Goal: Task Accomplishment & Management: Manage account settings

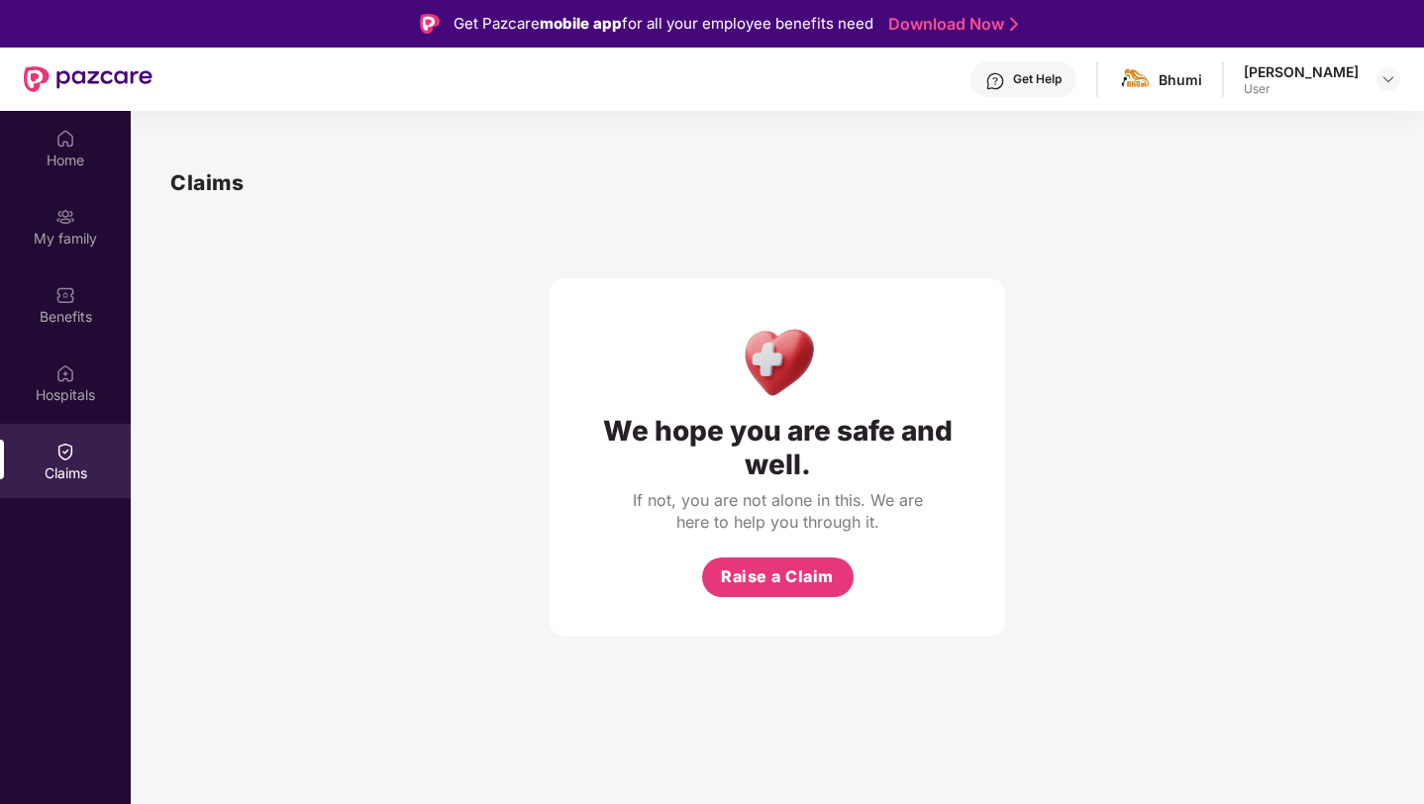
click at [1297, 93] on div "User" at bounding box center [1301, 89] width 115 height 16
click at [1287, 69] on div "[PERSON_NAME]" at bounding box center [1301, 71] width 115 height 19
click at [1146, 95] on span at bounding box center [1135, 79] width 35 height 35
click at [89, 121] on div "Home" at bounding box center [65, 148] width 131 height 74
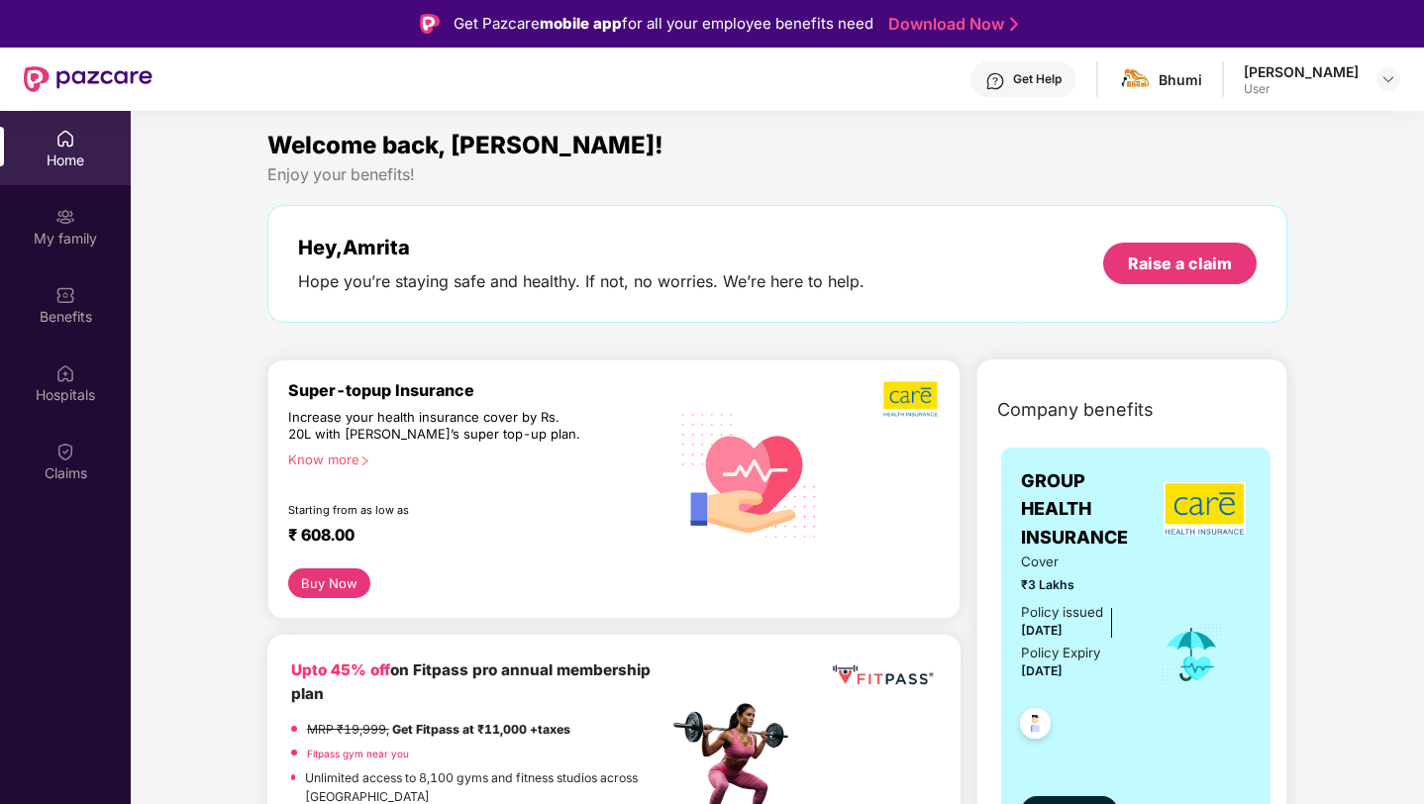
scroll to position [11, 0]
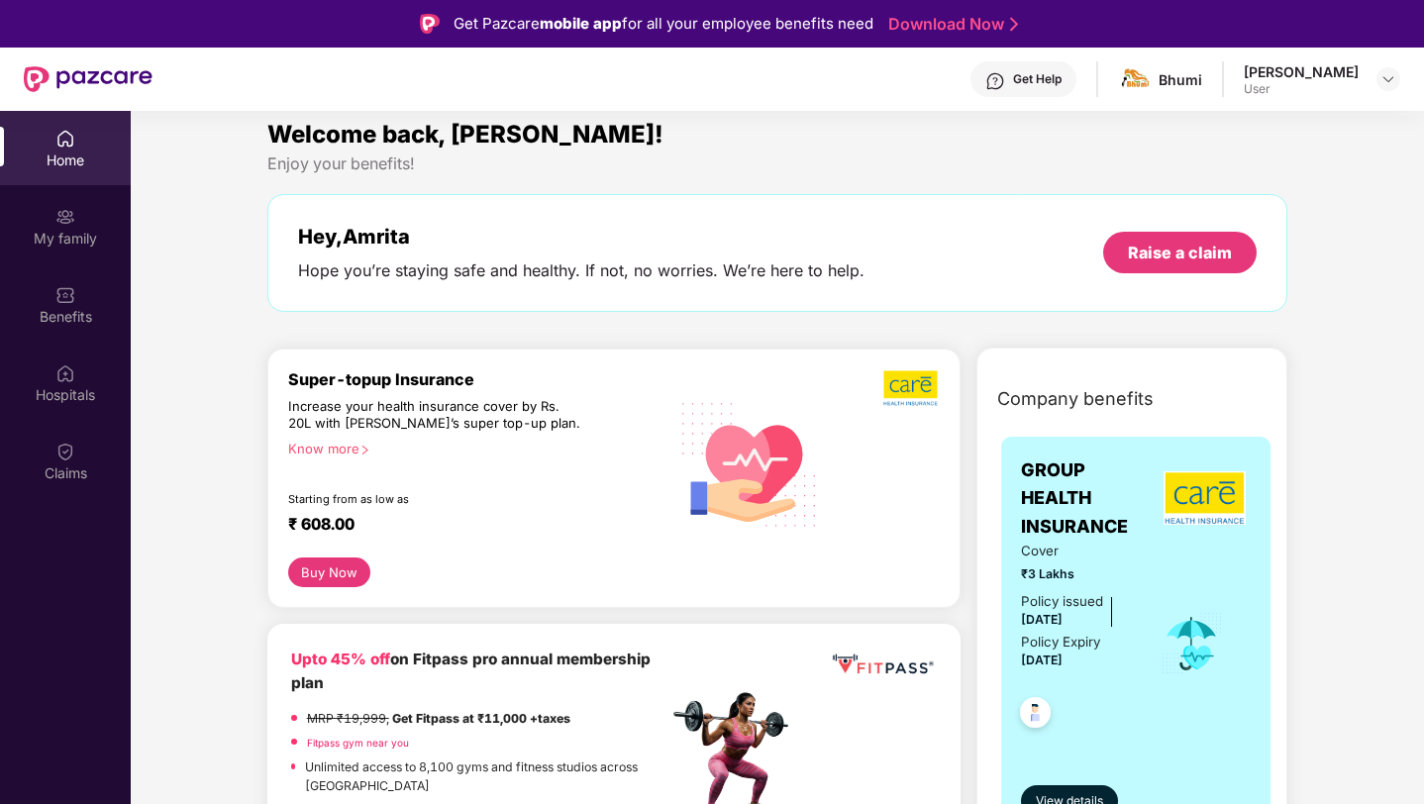
click at [513, 250] on div "Hey, [PERSON_NAME] you’re staying safe and healthy. If not, no worries. We’re h…" at bounding box center [581, 253] width 566 height 56
click at [99, 217] on div "My family" at bounding box center [65, 226] width 131 height 74
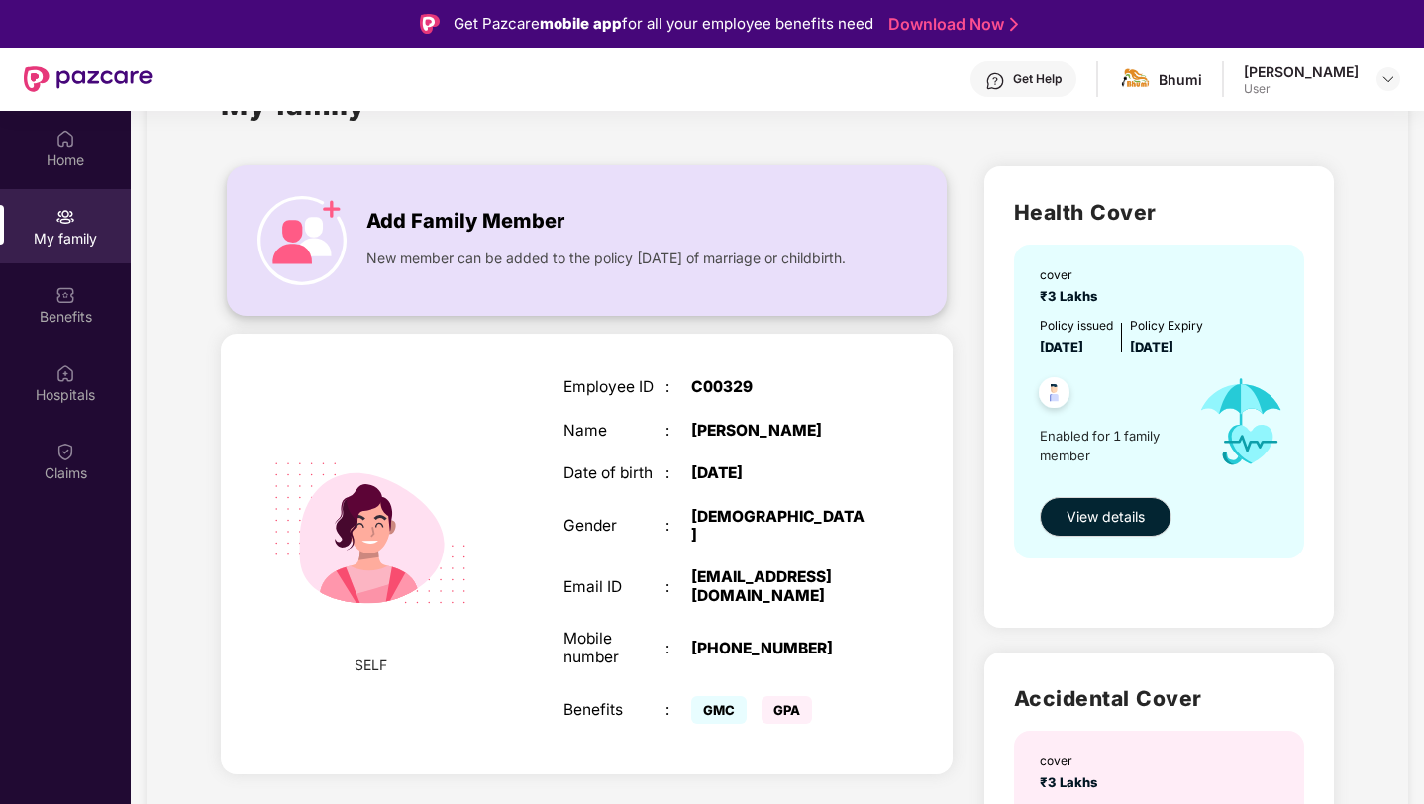
scroll to position [112, 0]
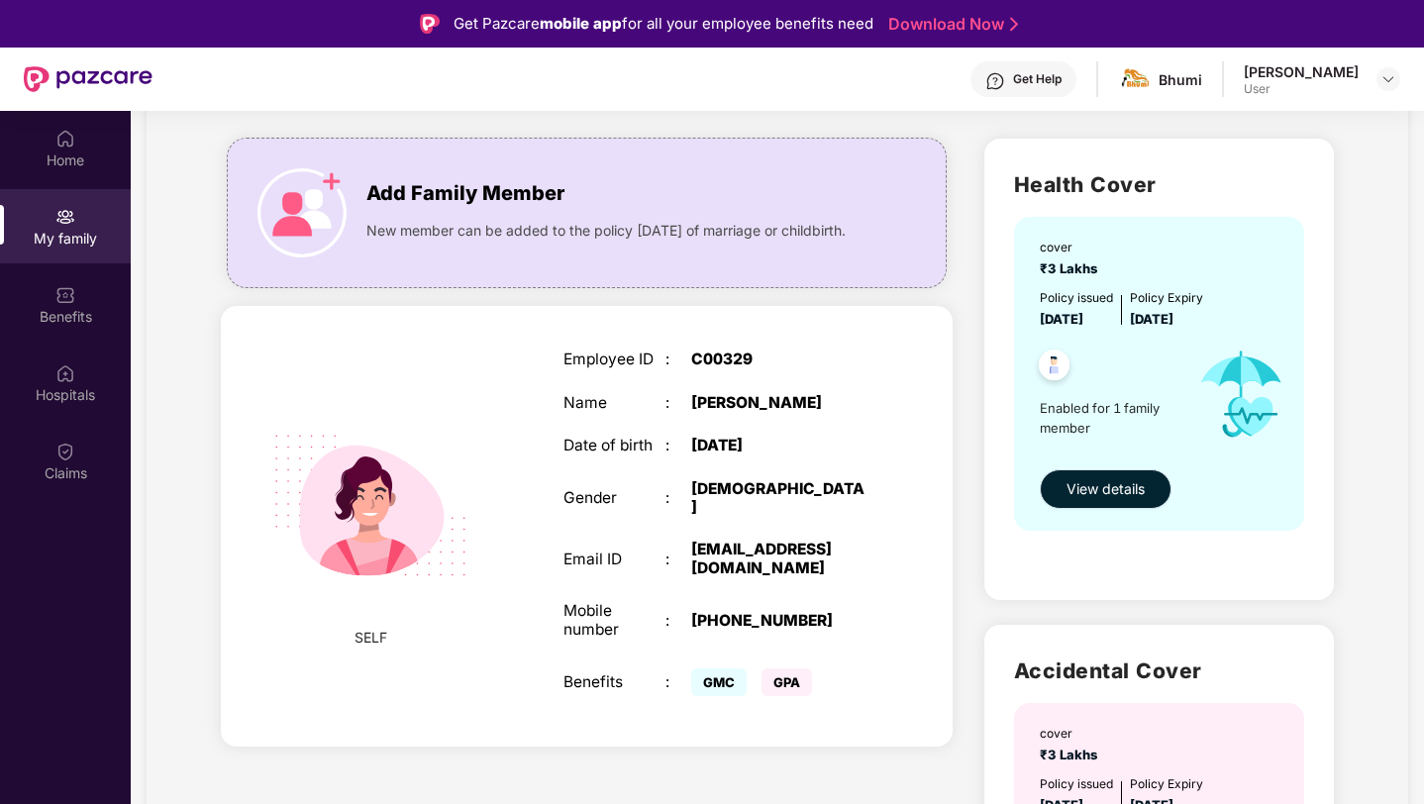
click at [1082, 498] on span "View details" at bounding box center [1106, 489] width 78 height 22
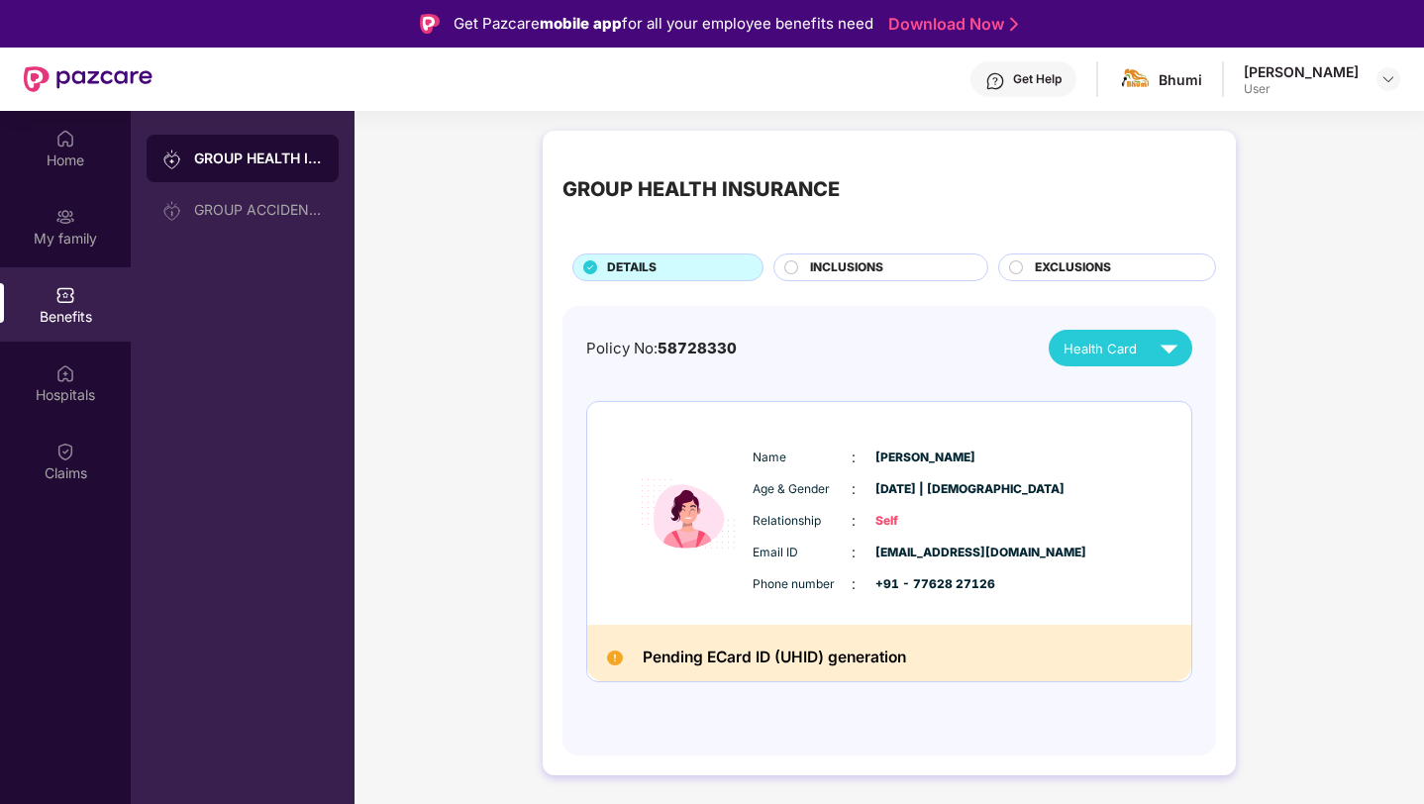
click at [730, 354] on span "58728330" at bounding box center [697, 348] width 79 height 19
click at [796, 355] on div "Policy No: 58728330 Health Card" at bounding box center [889, 348] width 606 height 37
click at [795, 355] on div "Policy No: 58728330 Health Card" at bounding box center [889, 348] width 606 height 37
click at [1079, 337] on div "Health Card" at bounding box center [1125, 348] width 123 height 35
click at [1157, 402] on div "[PERSON_NAME]" at bounding box center [1125, 394] width 129 height 22
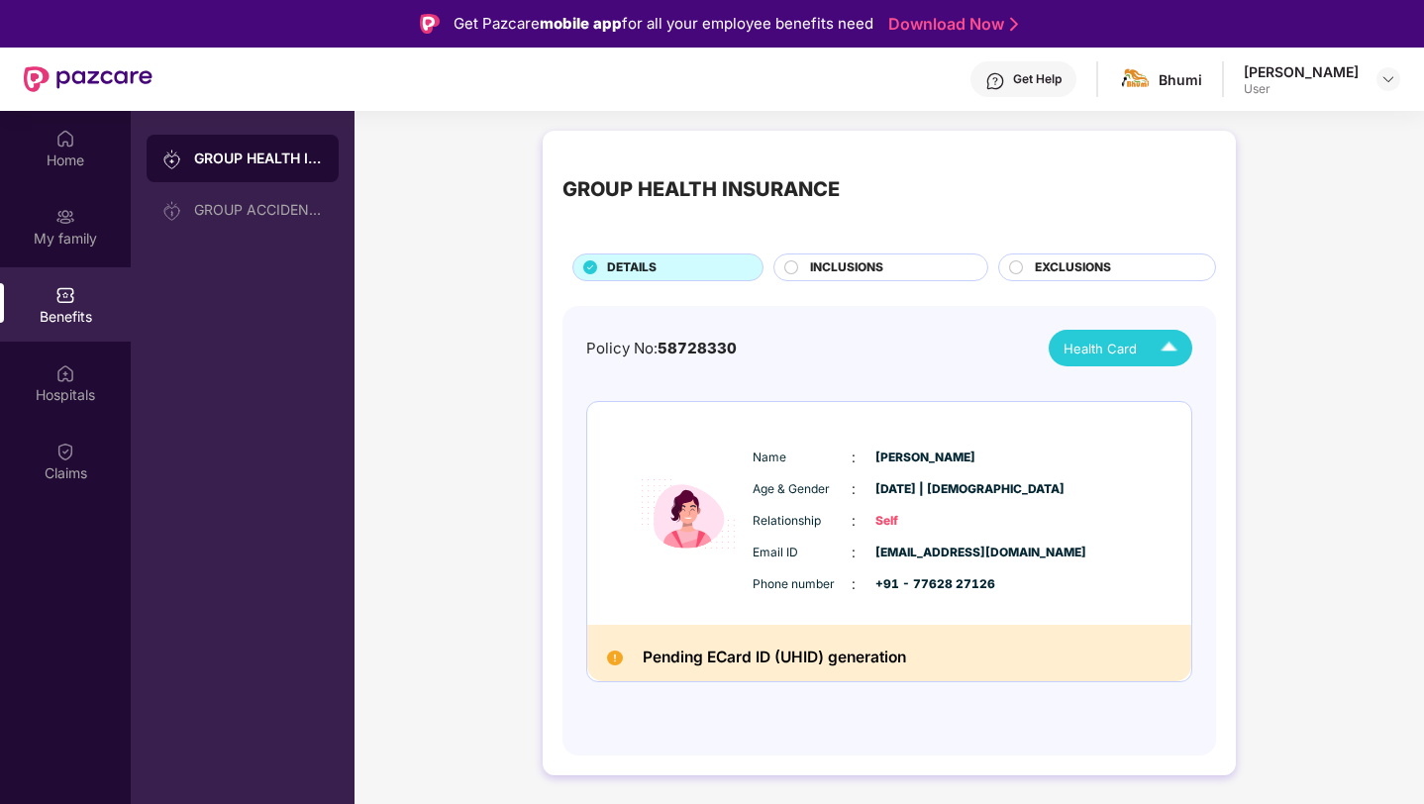
scroll to position [37, 0]
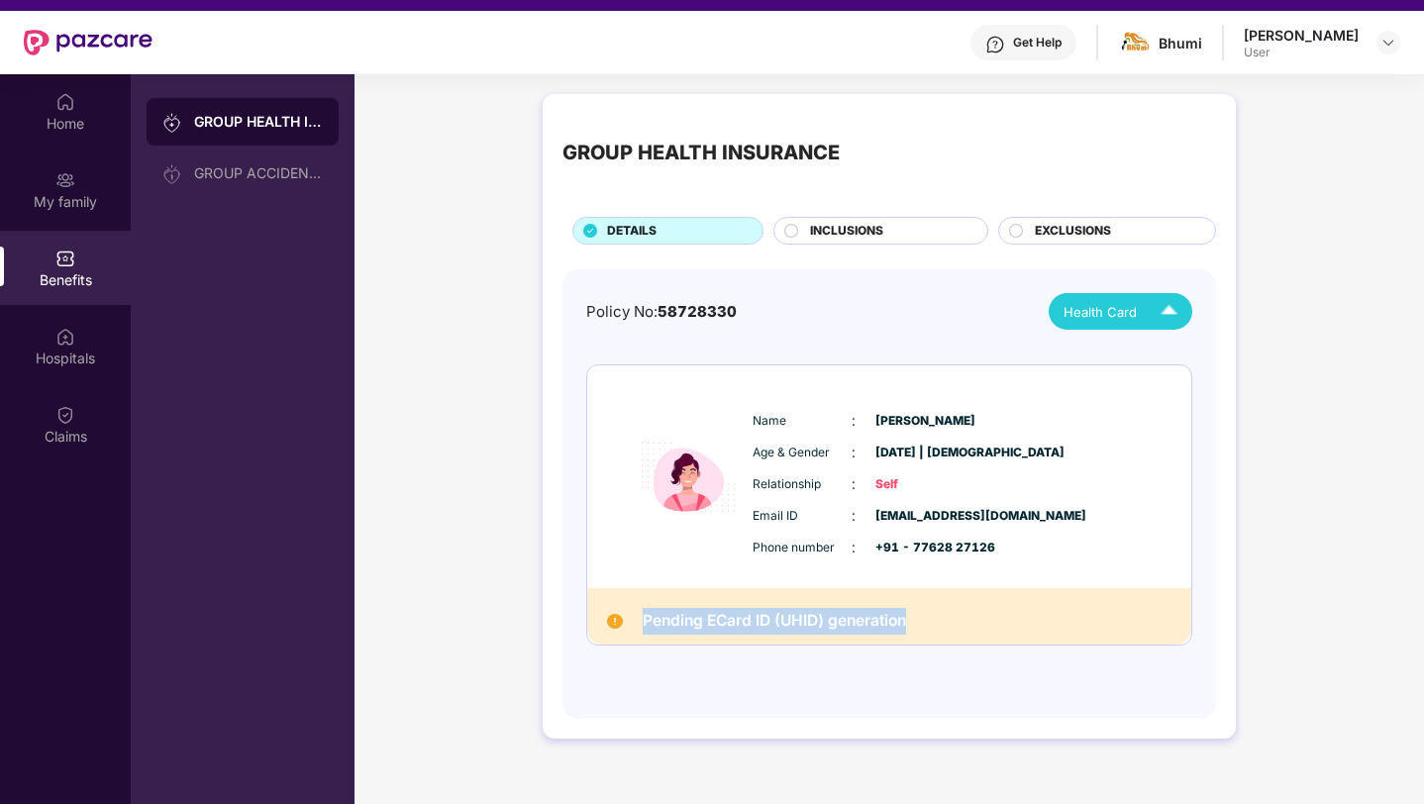
drag, startPoint x: 913, startPoint y: 623, endPoint x: 685, endPoint y: 588, distance: 230.4
click at [685, 588] on div "Pending ECard ID (UHID) generation" at bounding box center [889, 616] width 604 height 56
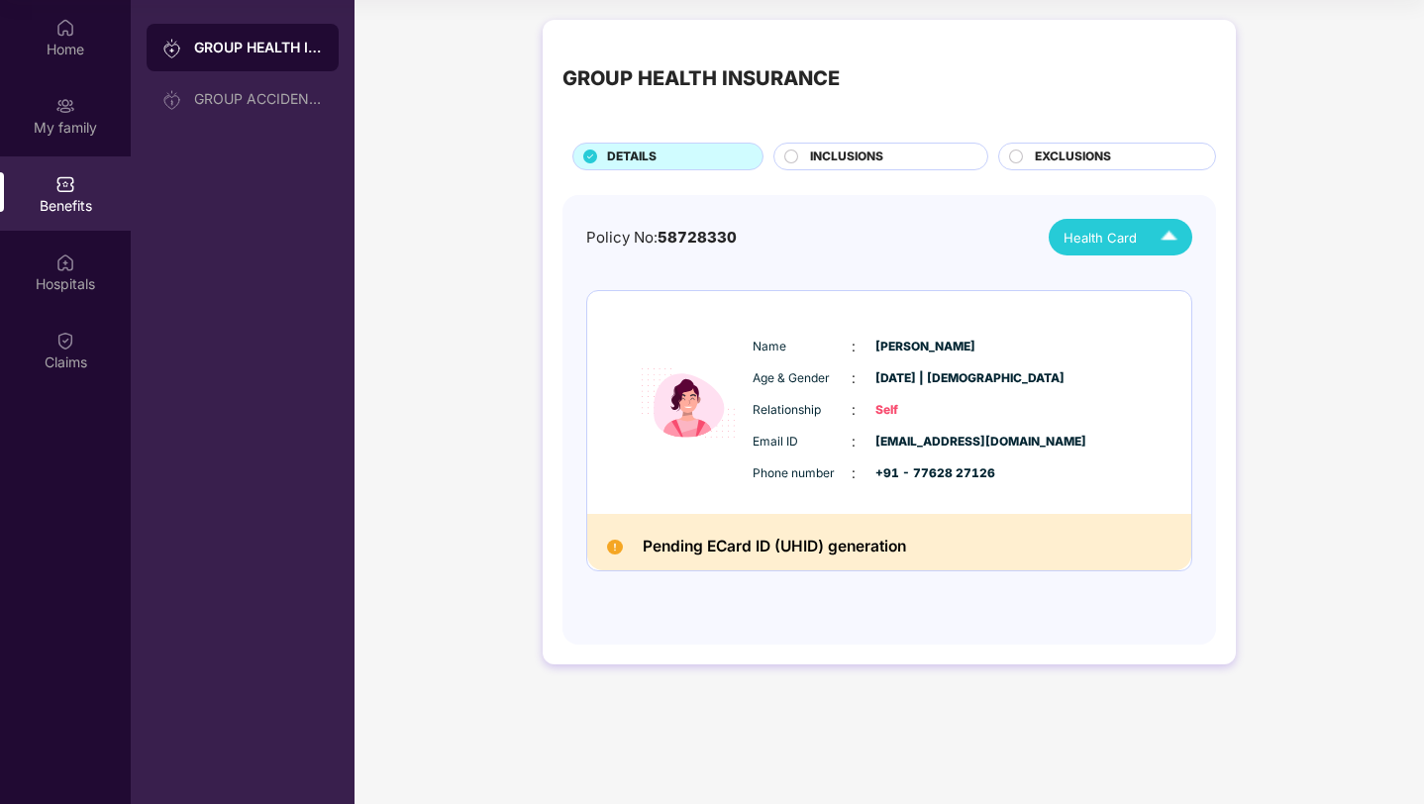
click at [878, 157] on span "INCLUSIONS" at bounding box center [846, 157] width 73 height 19
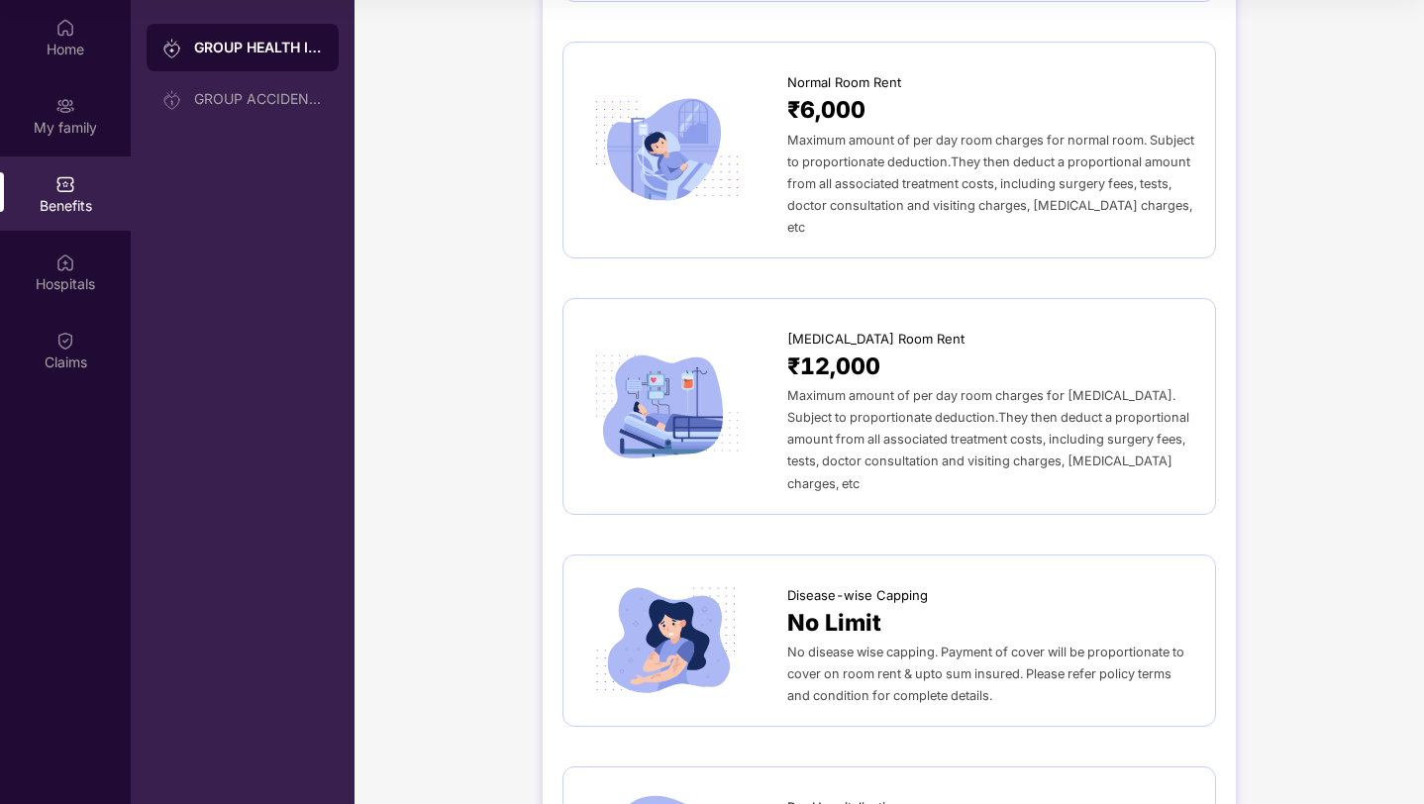
scroll to position [0, 0]
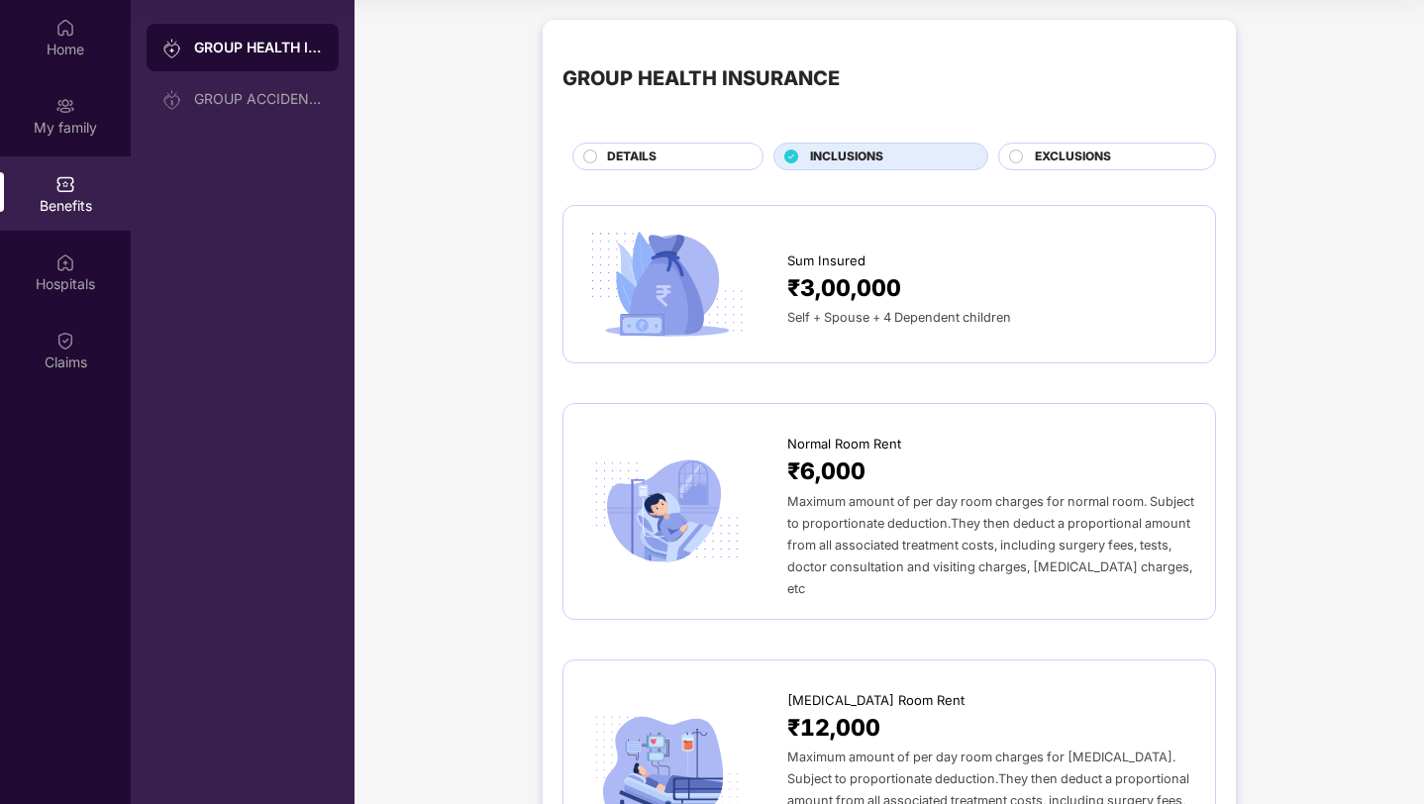
click at [1104, 157] on span "EXCLUSIONS" at bounding box center [1073, 157] width 76 height 19
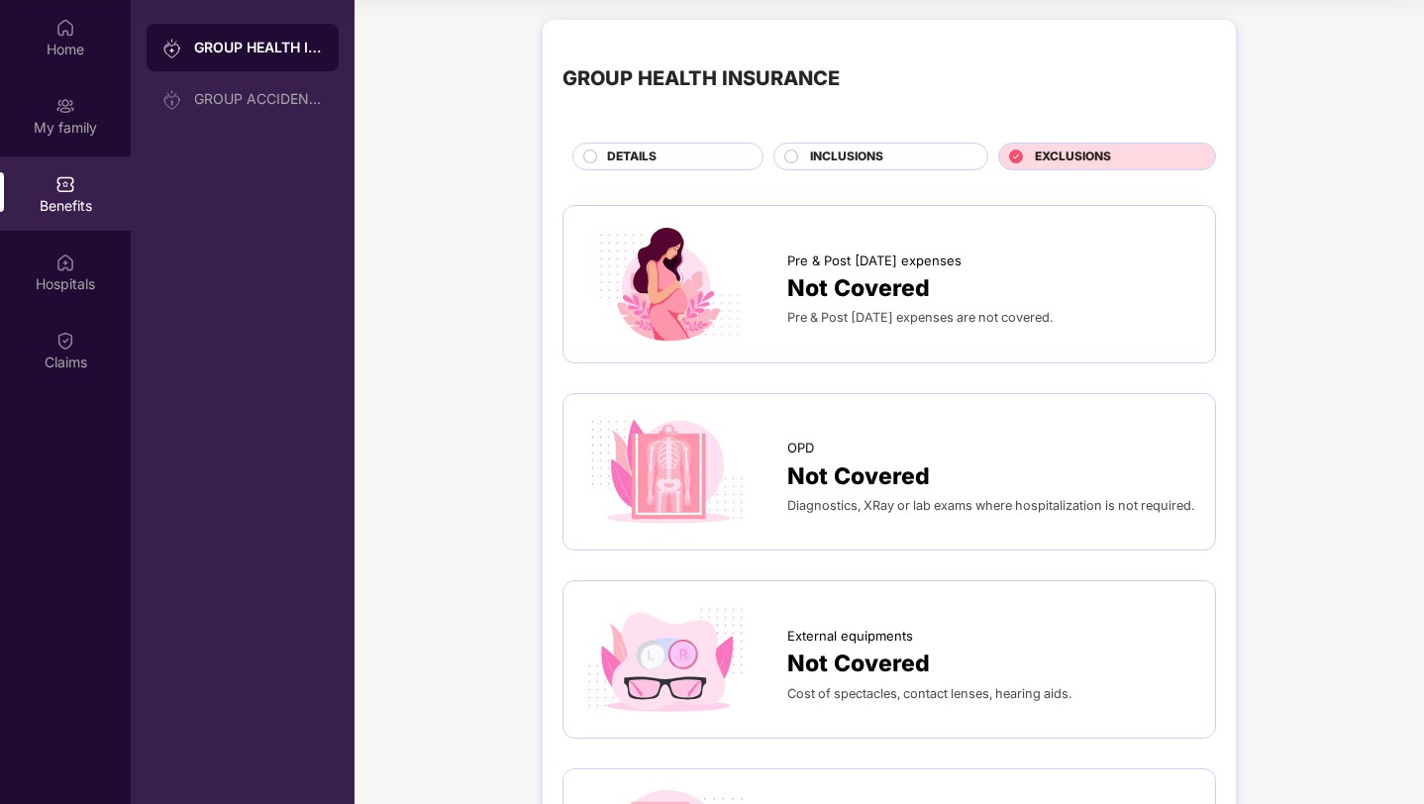
click at [669, 144] on div "DETAILS" at bounding box center [667, 157] width 191 height 28
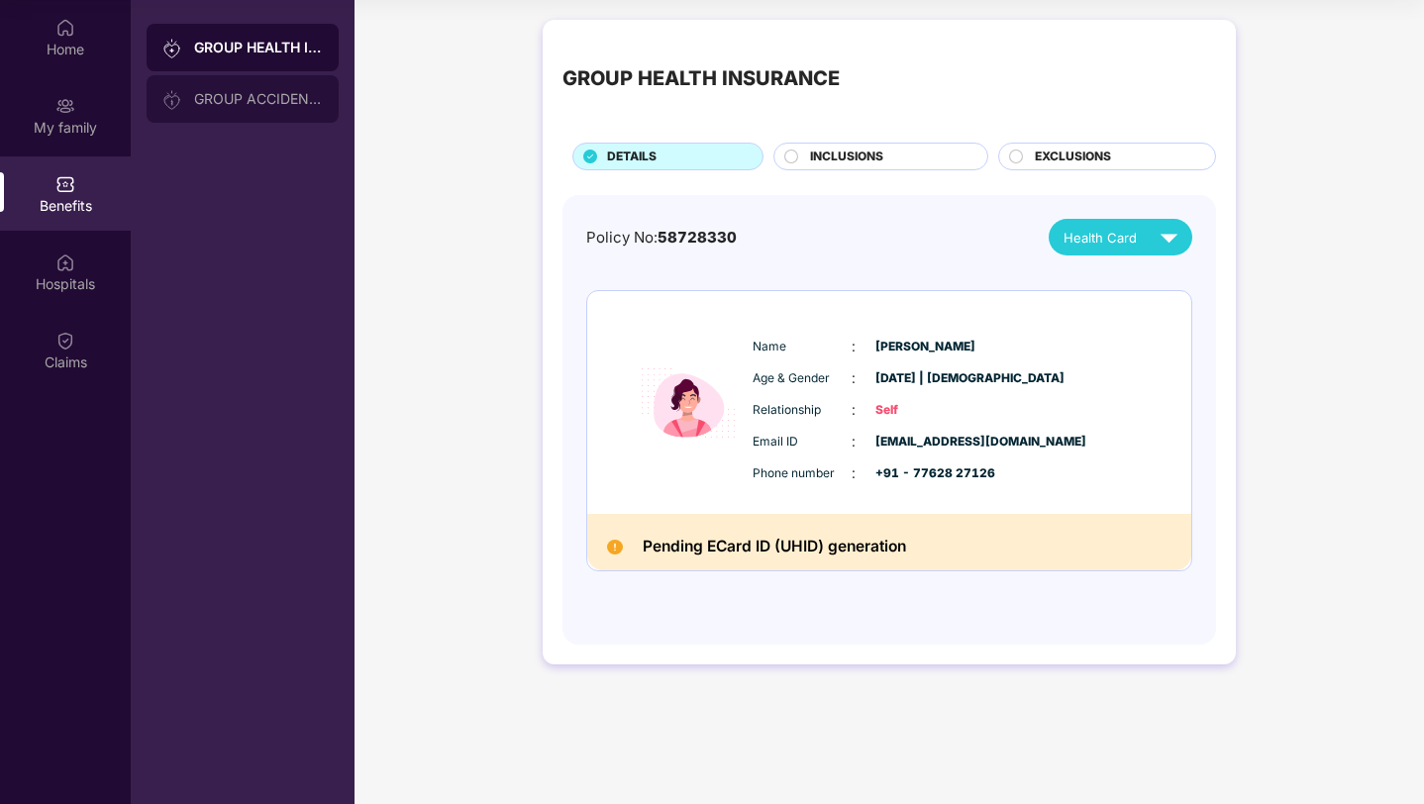
click at [213, 110] on div "GROUP ACCIDENTAL INSURANCE" at bounding box center [243, 99] width 192 height 48
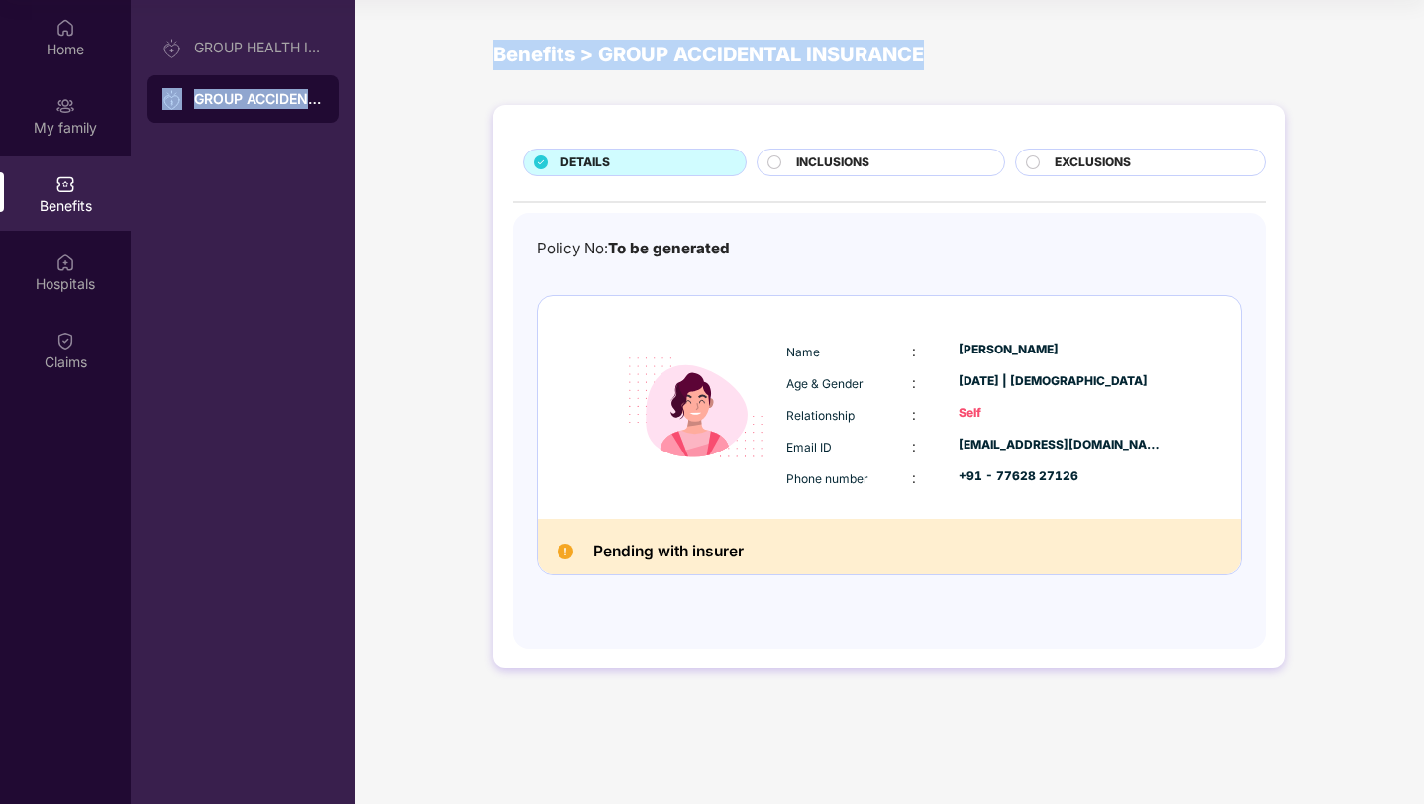
drag, startPoint x: 263, startPoint y: 65, endPoint x: 1082, endPoint y: 73, distance: 819.1
click at [1096, 73] on div "Home My family Benefits Hospitals Claims GROUP HEALTH INSURANCE GROUP ACCIDENTA…" at bounding box center [712, 402] width 1424 height 804
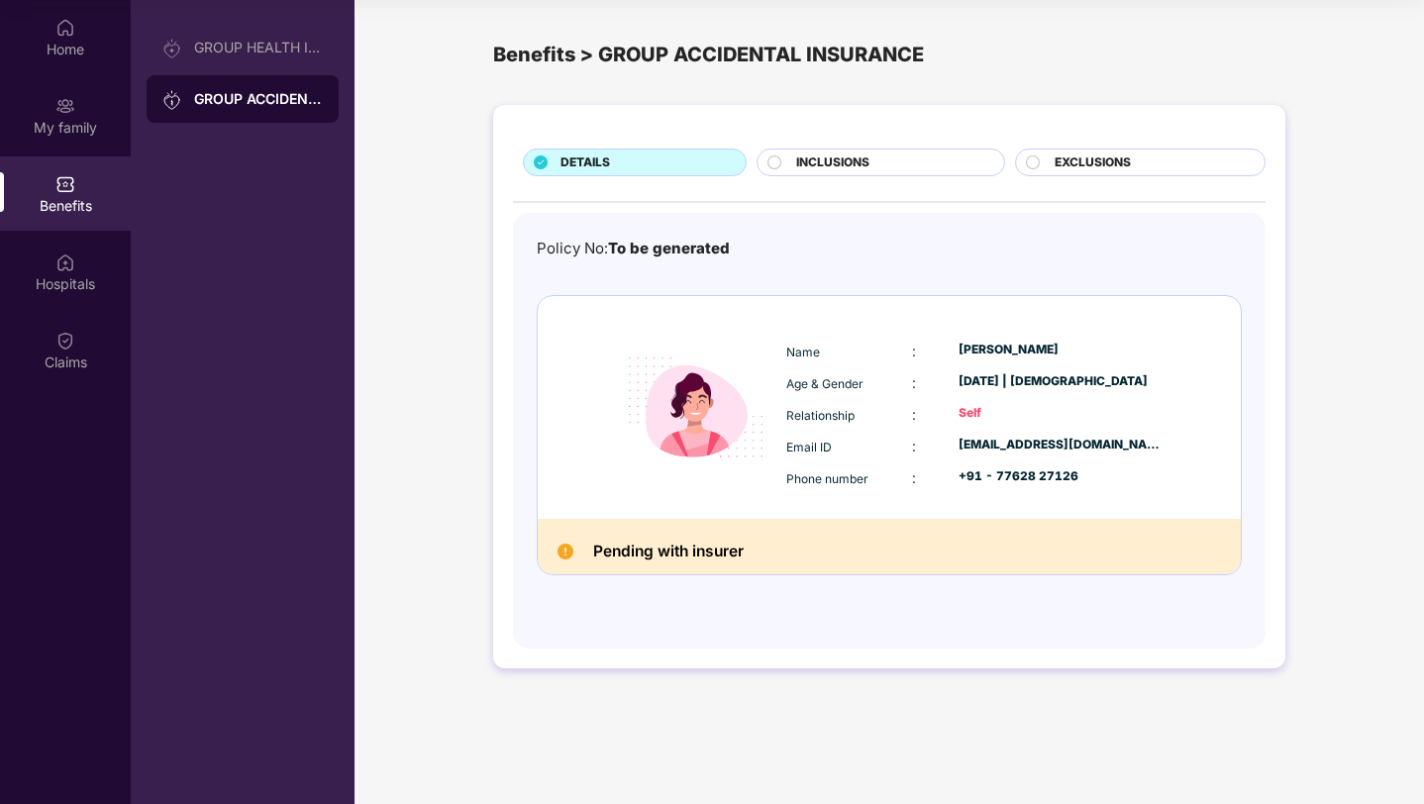
click at [866, 145] on div "DETAILS INCLUSIONS EXCLUSIONS Policy No: To be generated Name : [PERSON_NAME] A…" at bounding box center [889, 387] width 792 height 564
click at [867, 151] on div "INCLUSIONS" at bounding box center [881, 163] width 248 height 28
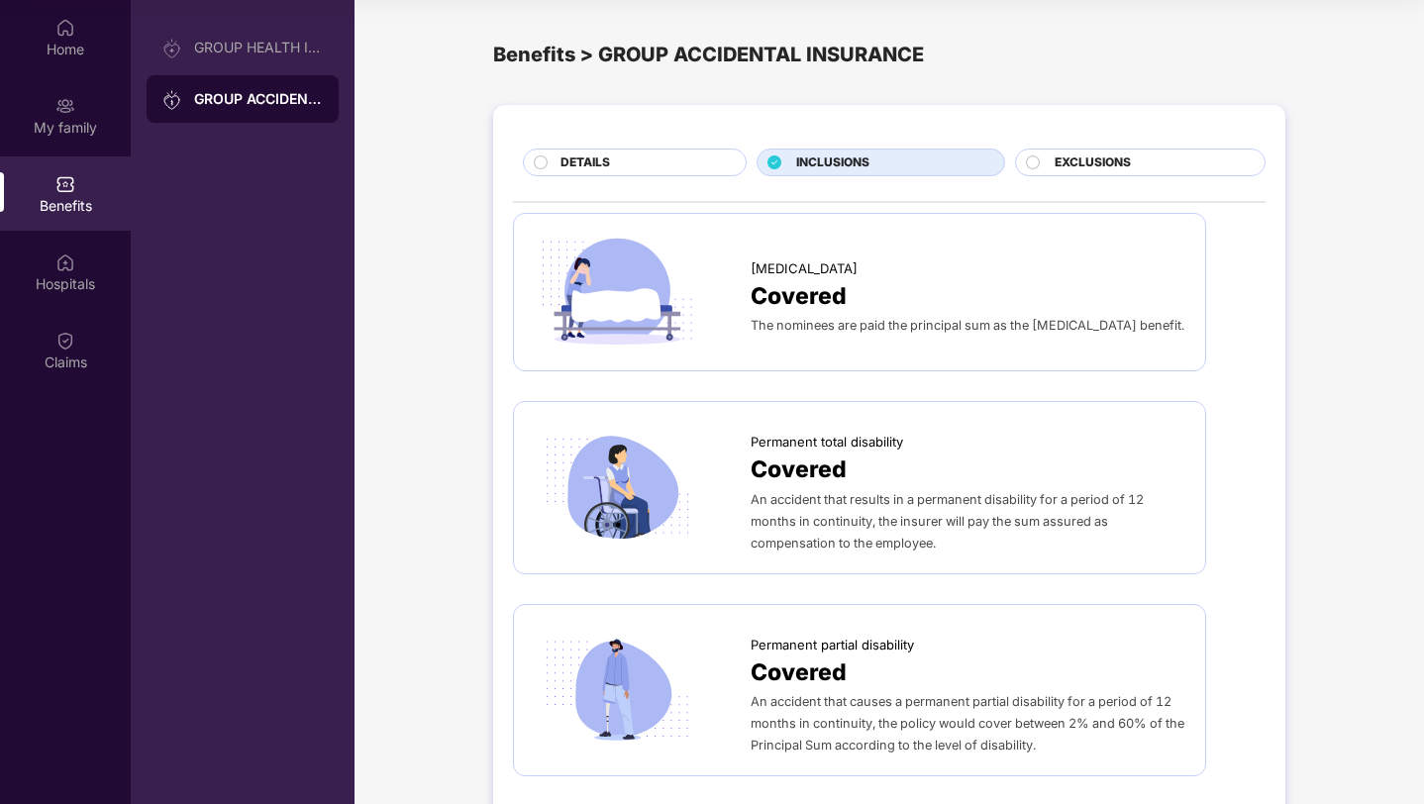
click at [865, 148] on div "DETAILS INCLUSIONS EXCLUSIONS [MEDICAL_DATA] Covered The nominees are paid the …" at bounding box center [889, 559] width 792 height 908
click at [257, 35] on div "GROUP HEALTH INSURANCE" at bounding box center [243, 48] width 192 height 48
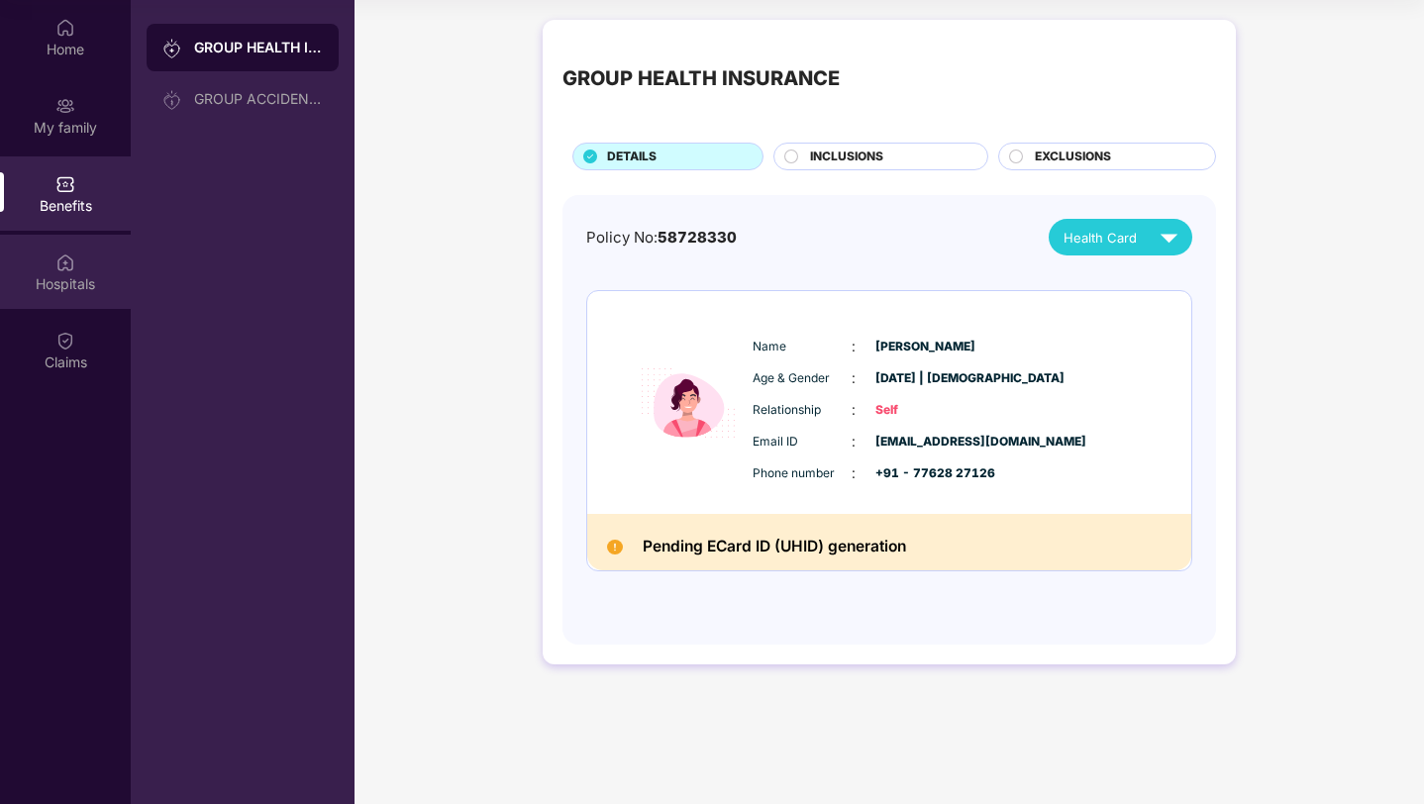
click at [95, 247] on div "Hospitals" at bounding box center [65, 272] width 131 height 74
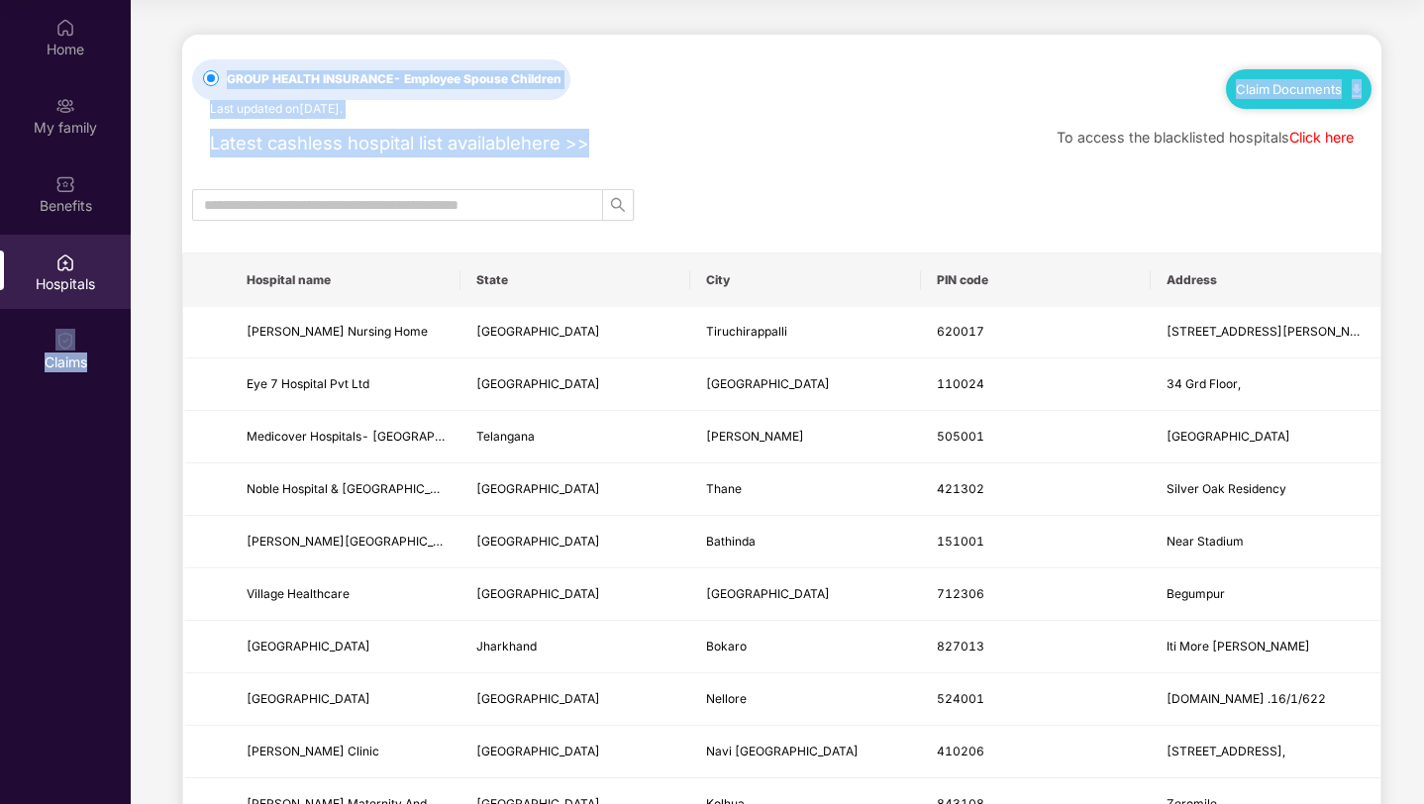
drag, startPoint x: 65, startPoint y: 300, endPoint x: 365, endPoint y: 148, distance: 336.6
click at [361, 149] on div "Home My family Benefits Hospitals Claims GROUP HEALTH INSURANCE - Employee Spou…" at bounding box center [712, 402] width 1424 height 804
click at [441, 129] on div "Latest cashless hospital list available here >>" at bounding box center [390, 143] width 397 height 29
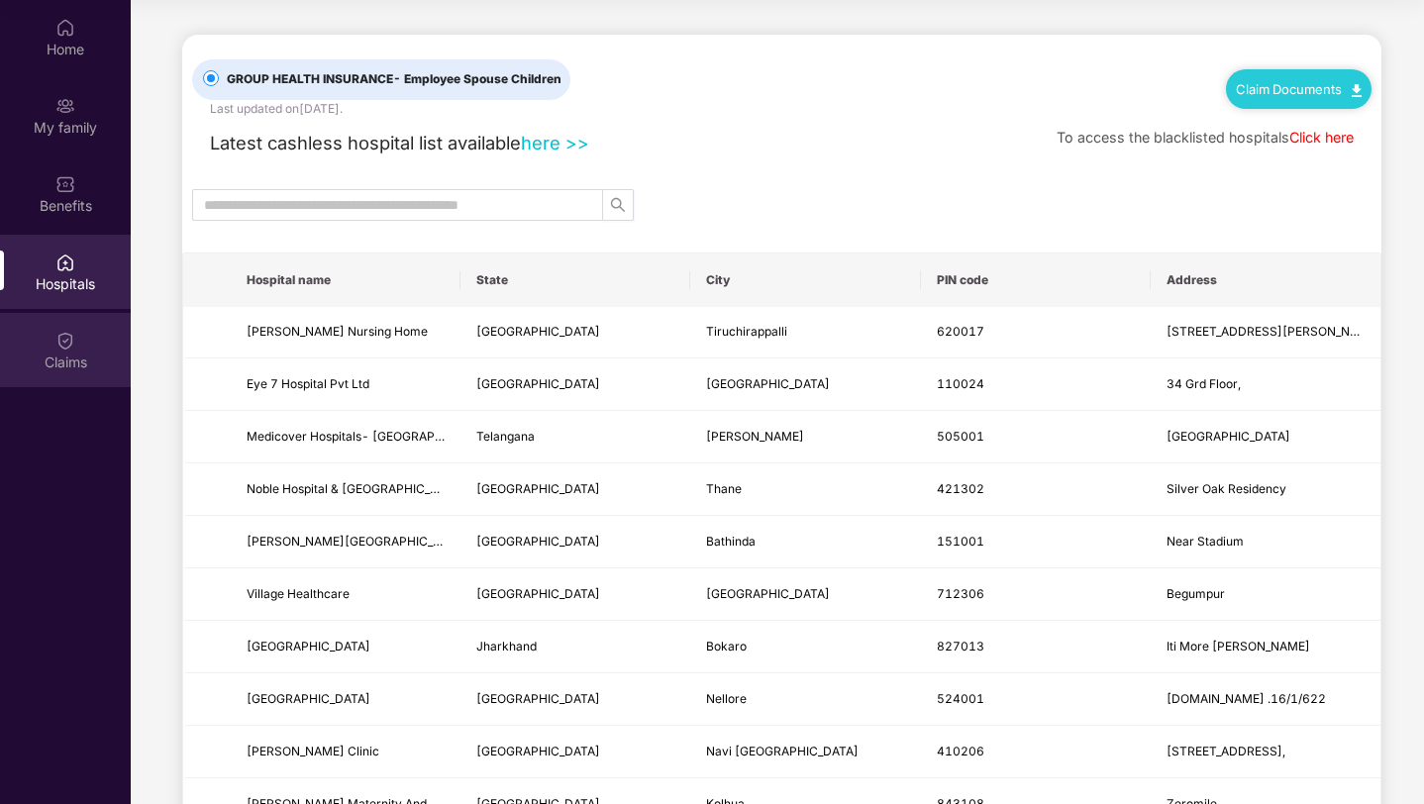
click at [54, 314] on div "Claims" at bounding box center [65, 350] width 131 height 74
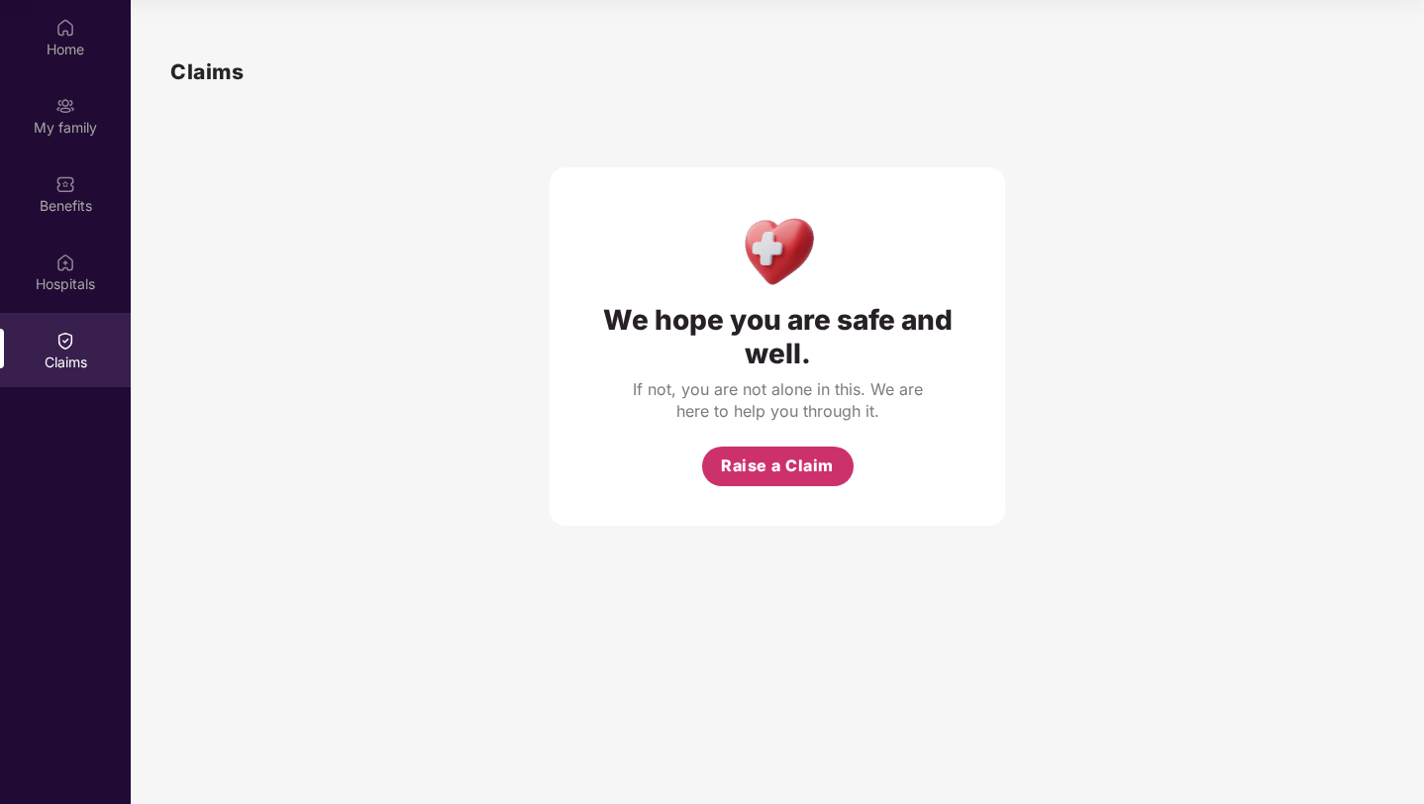
click at [782, 456] on span "Raise a Claim" at bounding box center [777, 466] width 113 height 25
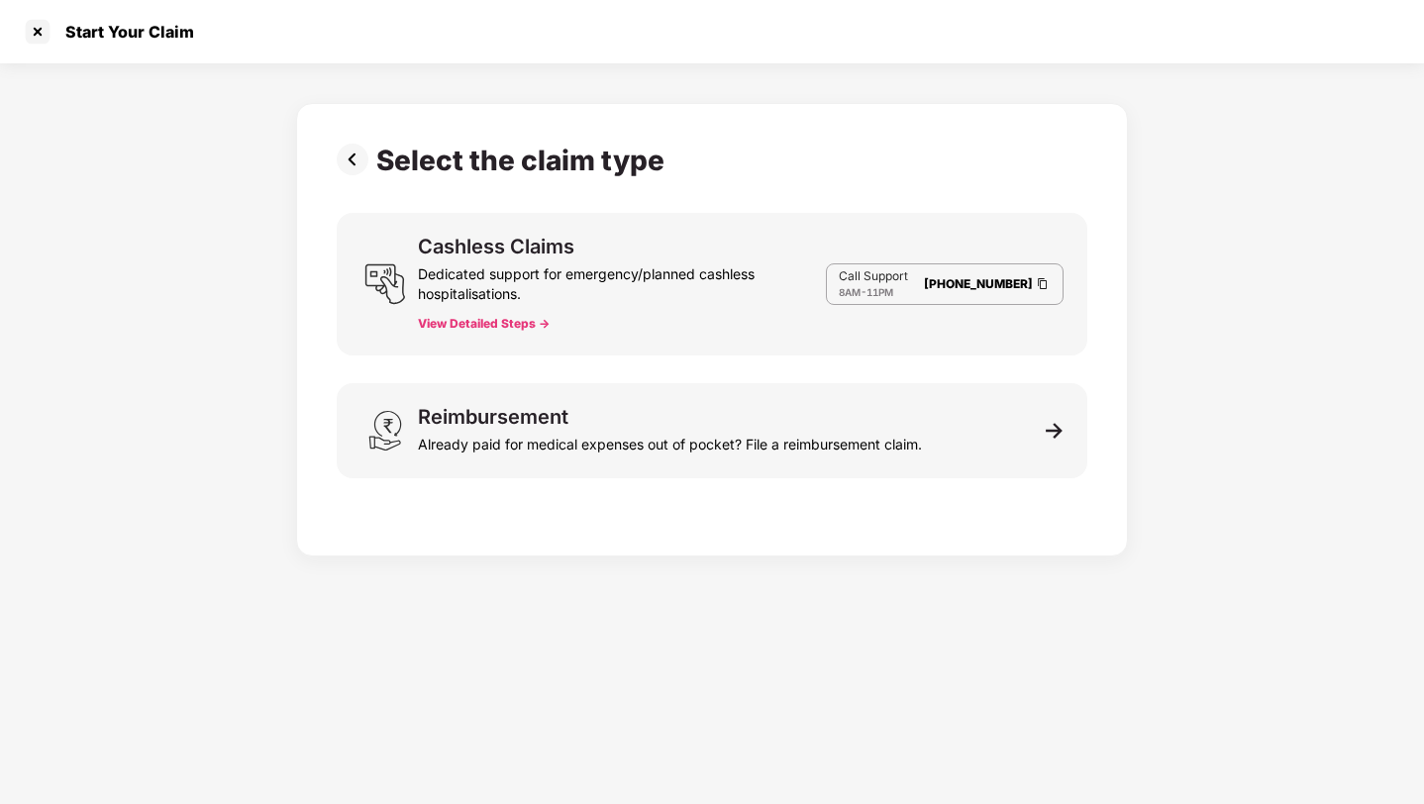
scroll to position [48, 0]
click at [482, 326] on button "View Detailed Steps ->" at bounding box center [484, 324] width 132 height 16
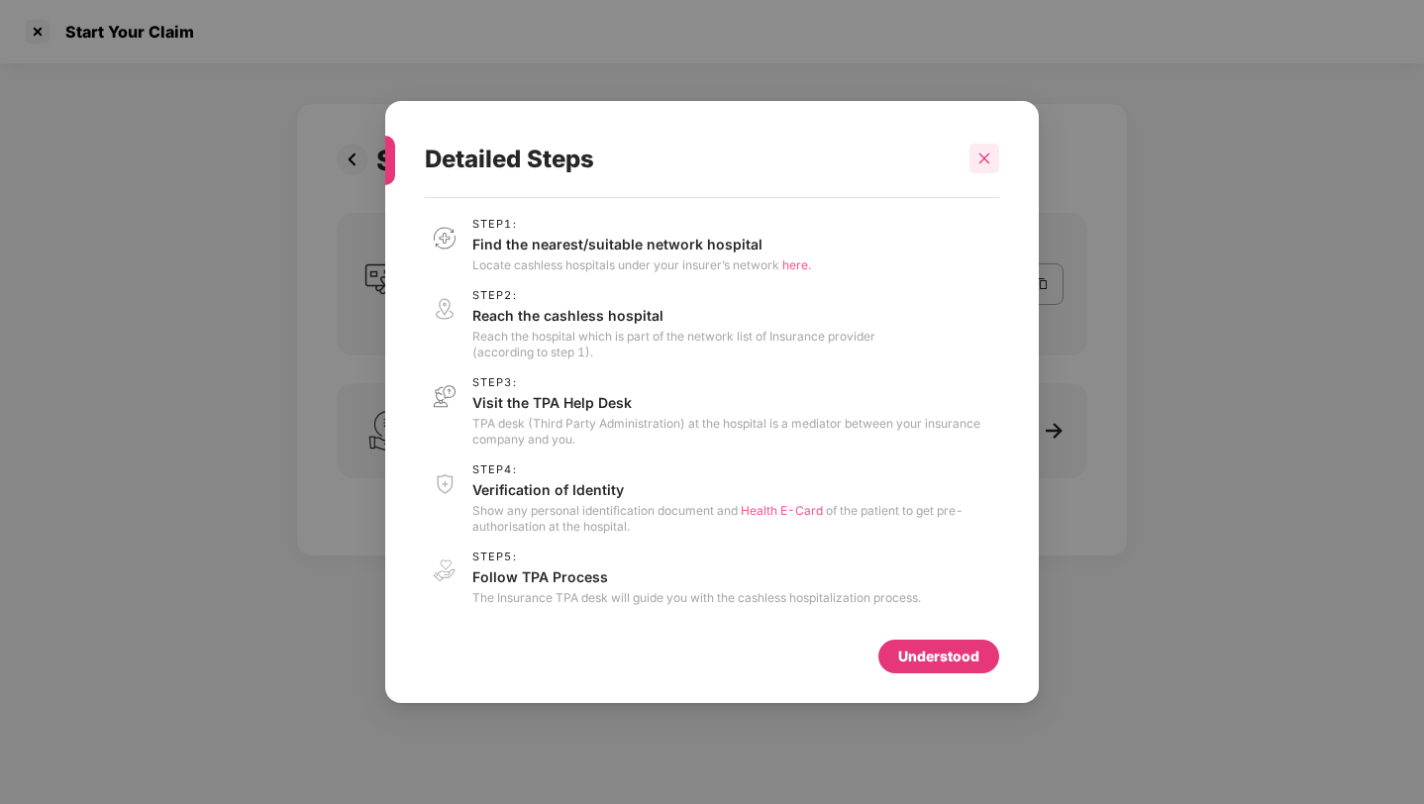
click at [988, 146] on div at bounding box center [985, 159] width 30 height 30
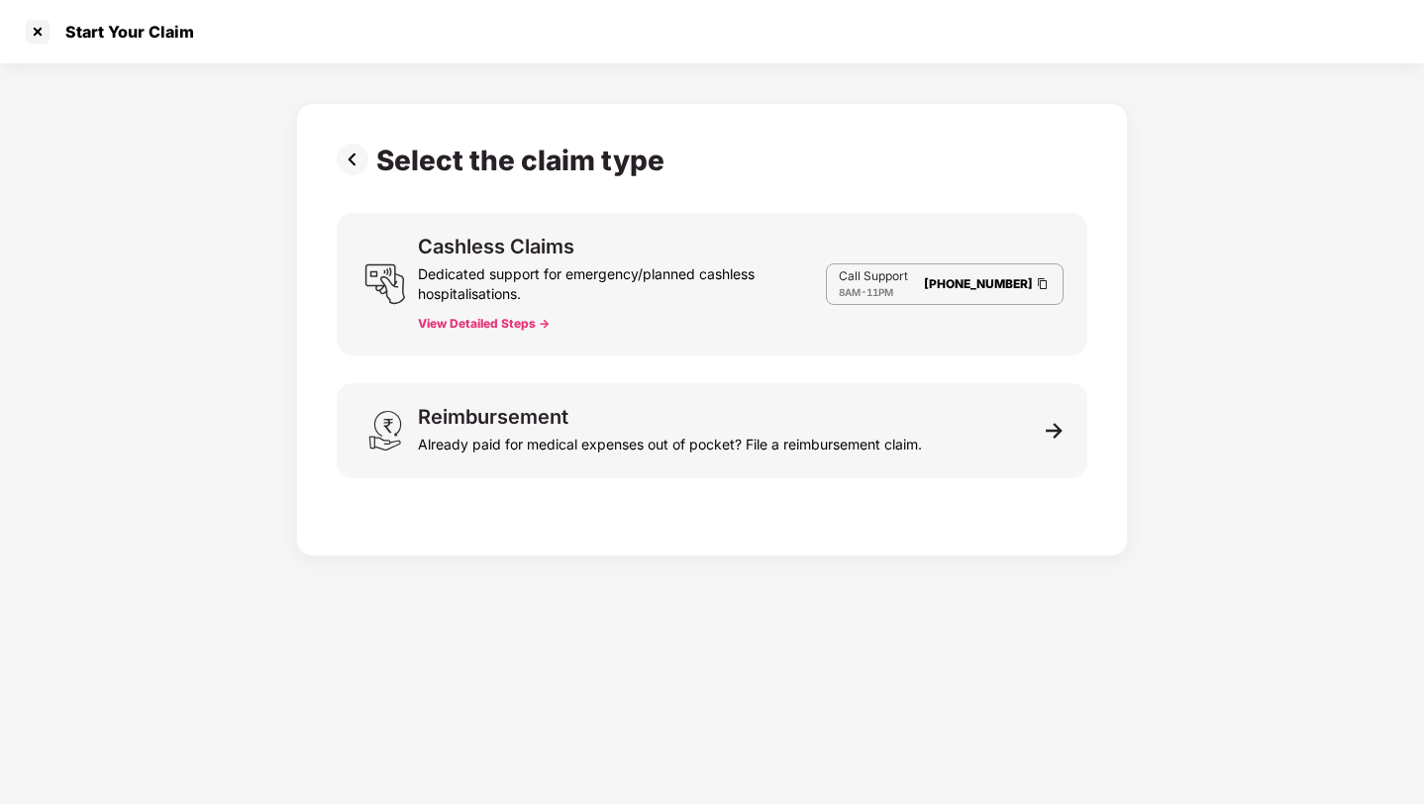
click at [348, 170] on img at bounding box center [357, 160] width 40 height 32
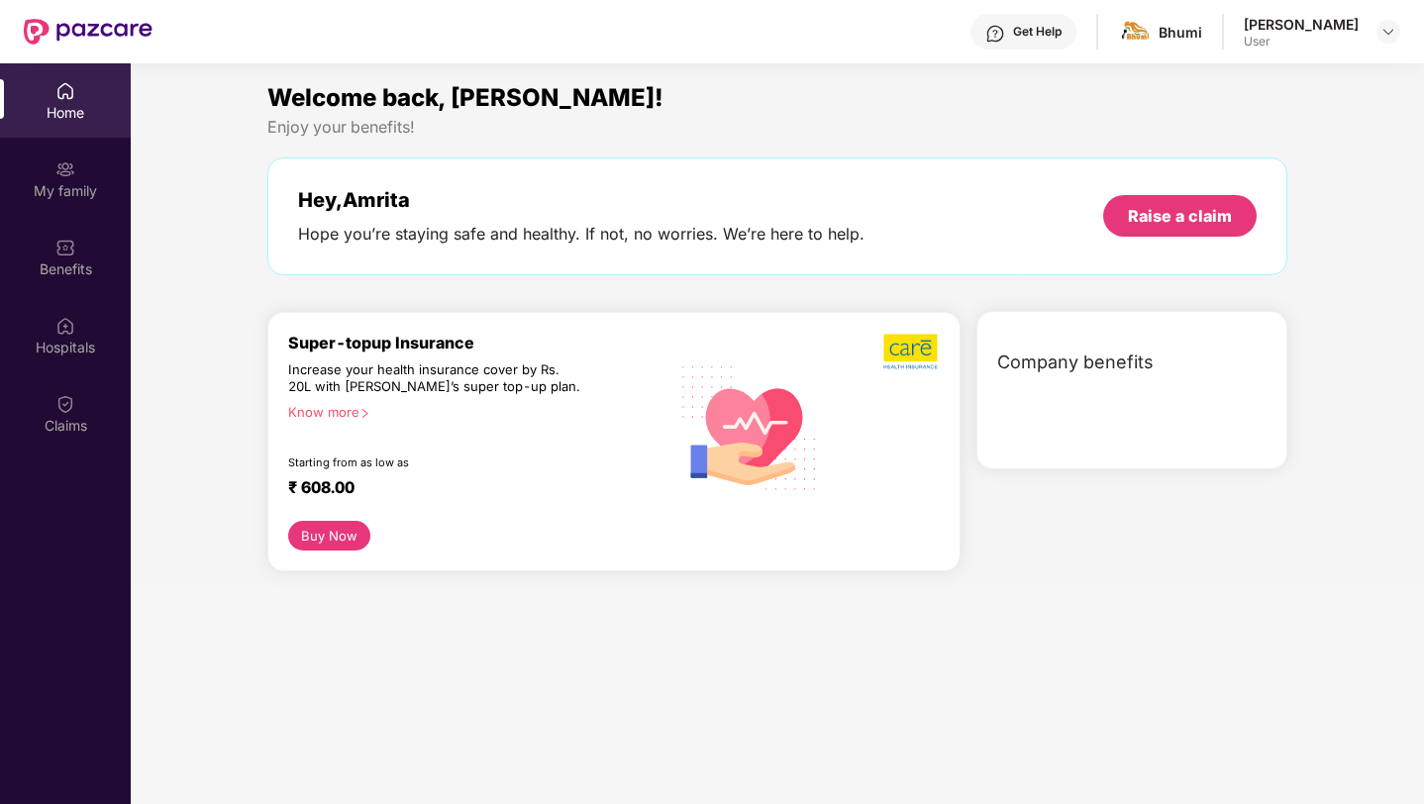
scroll to position [111, 0]
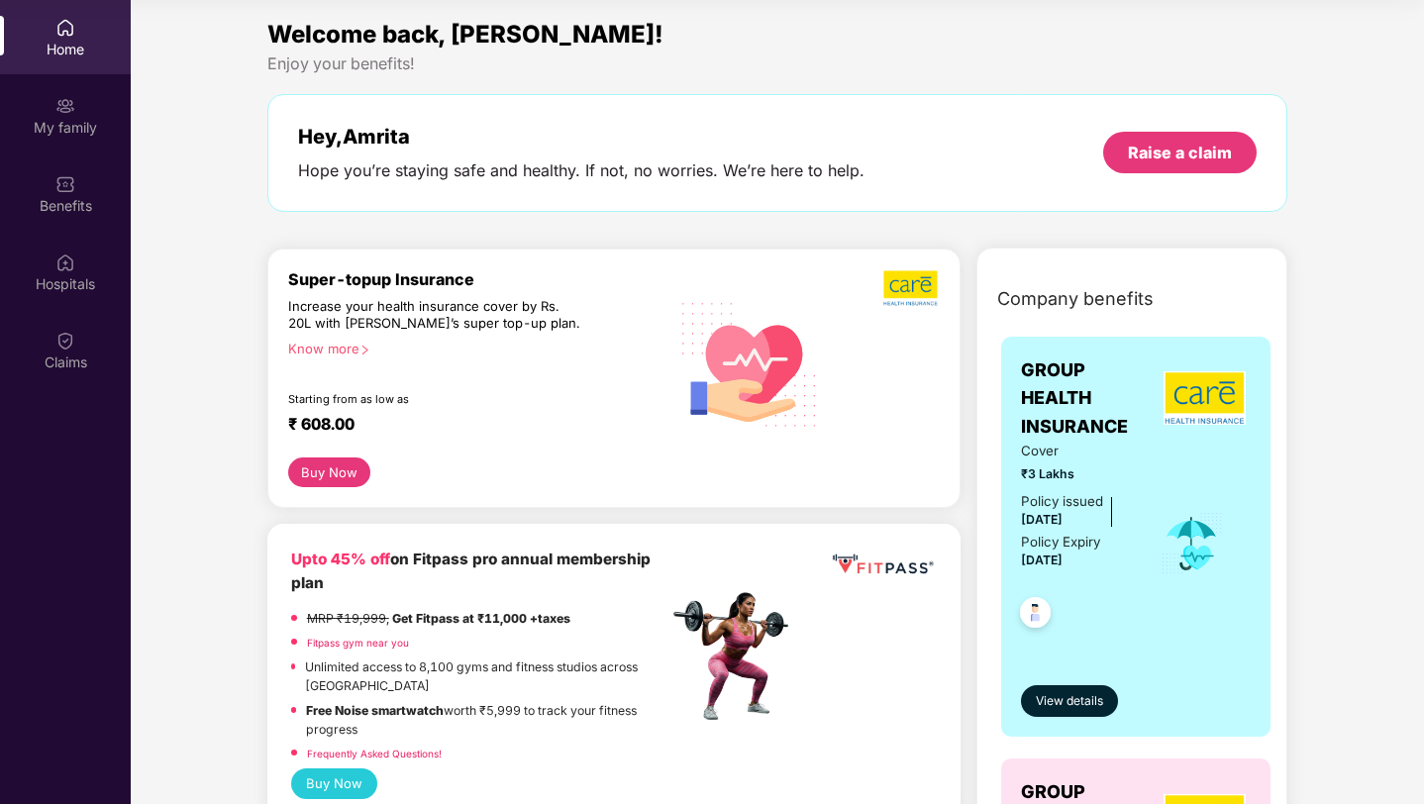
click at [340, 350] on div "Know more" at bounding box center [472, 348] width 368 height 14
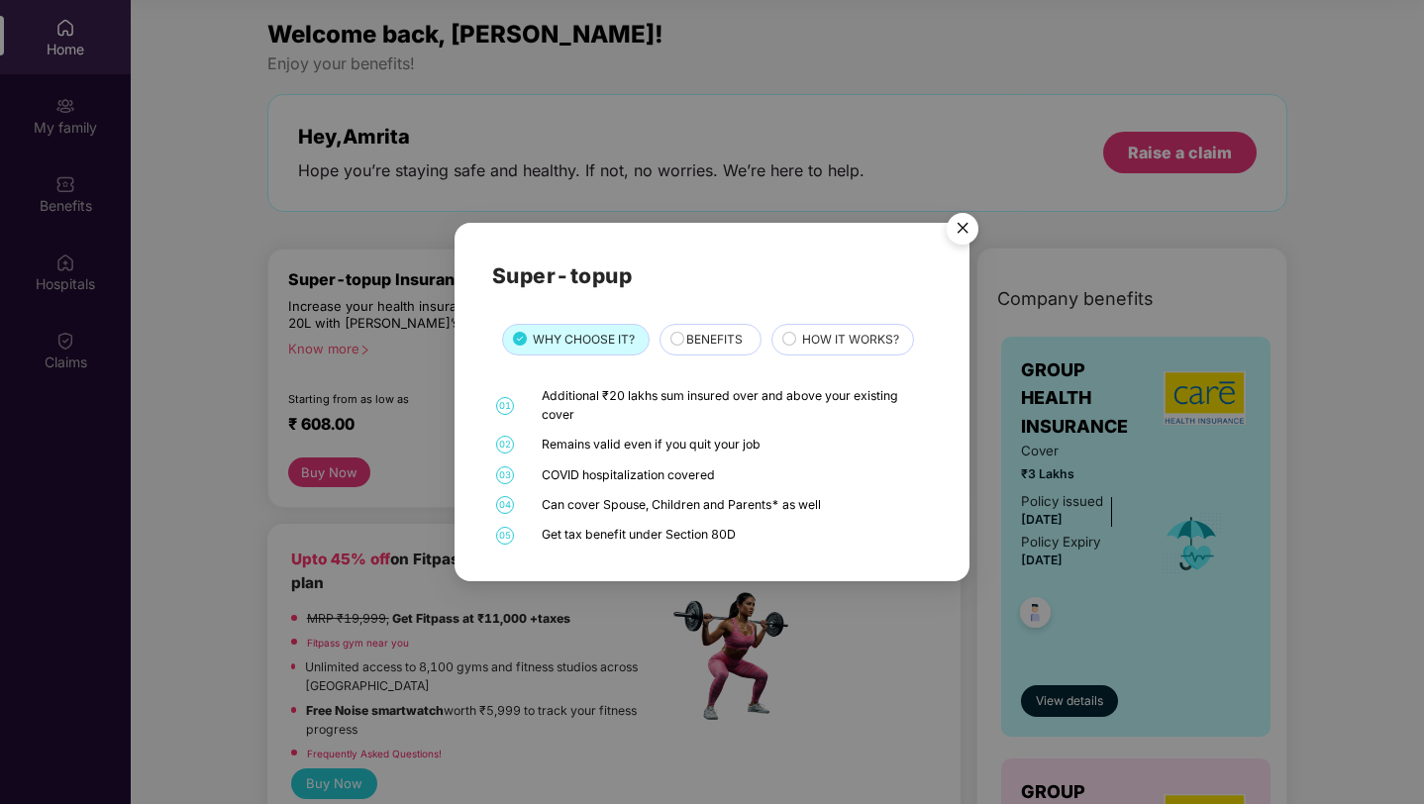
click at [703, 336] on span "BENEFITS" at bounding box center [714, 340] width 56 height 19
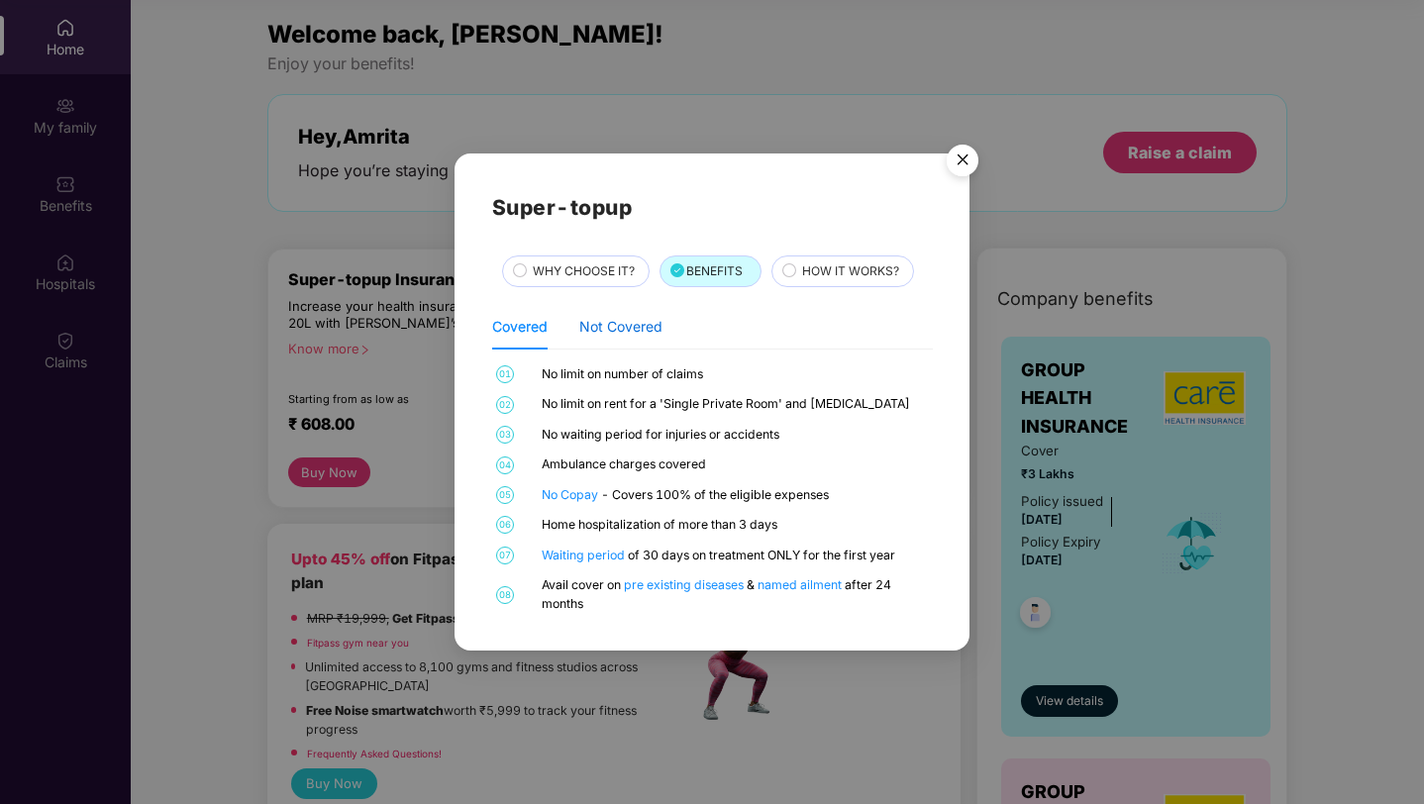
click at [647, 317] on div "Not Covered" at bounding box center [620, 327] width 83 height 22
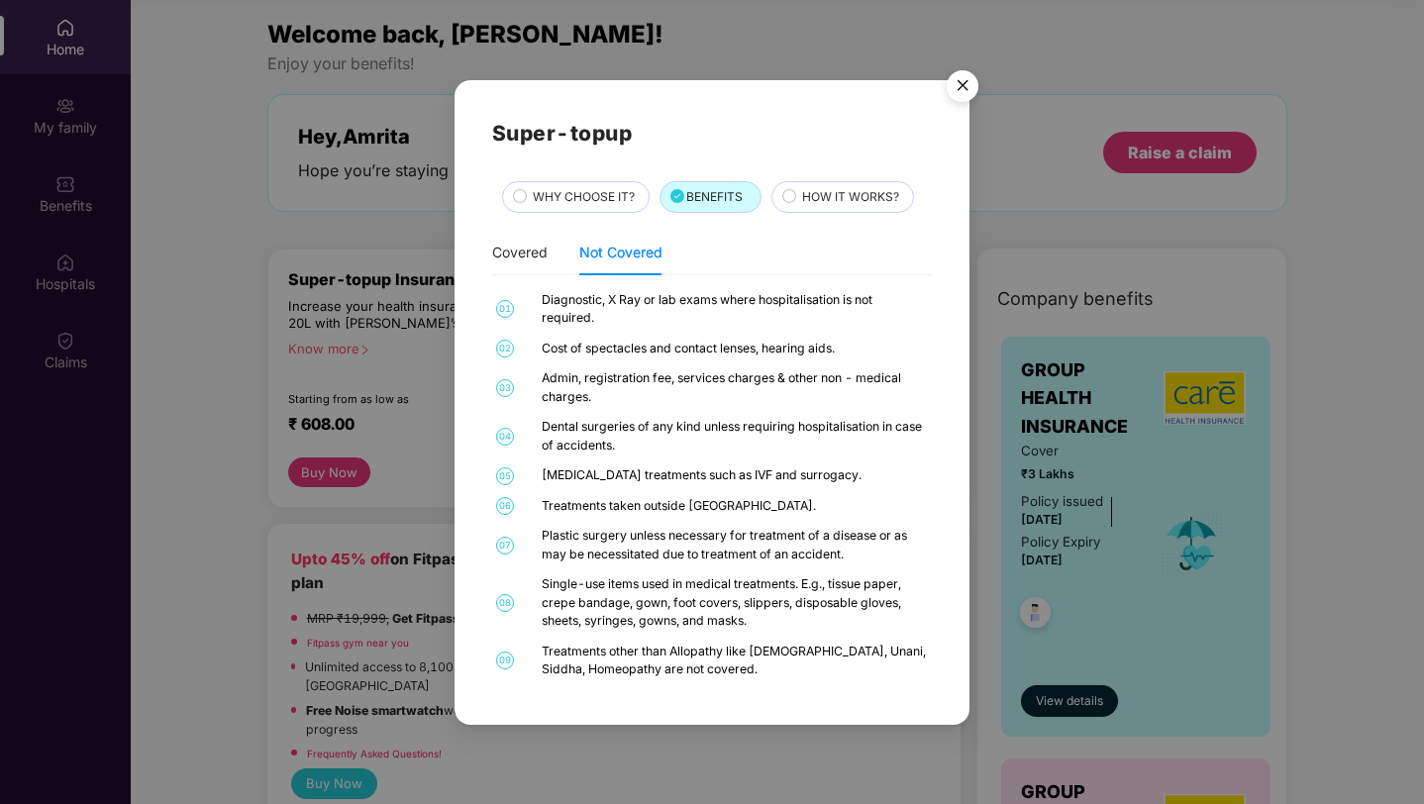
click at [865, 201] on span "HOW IT WORKS?" at bounding box center [850, 197] width 97 height 19
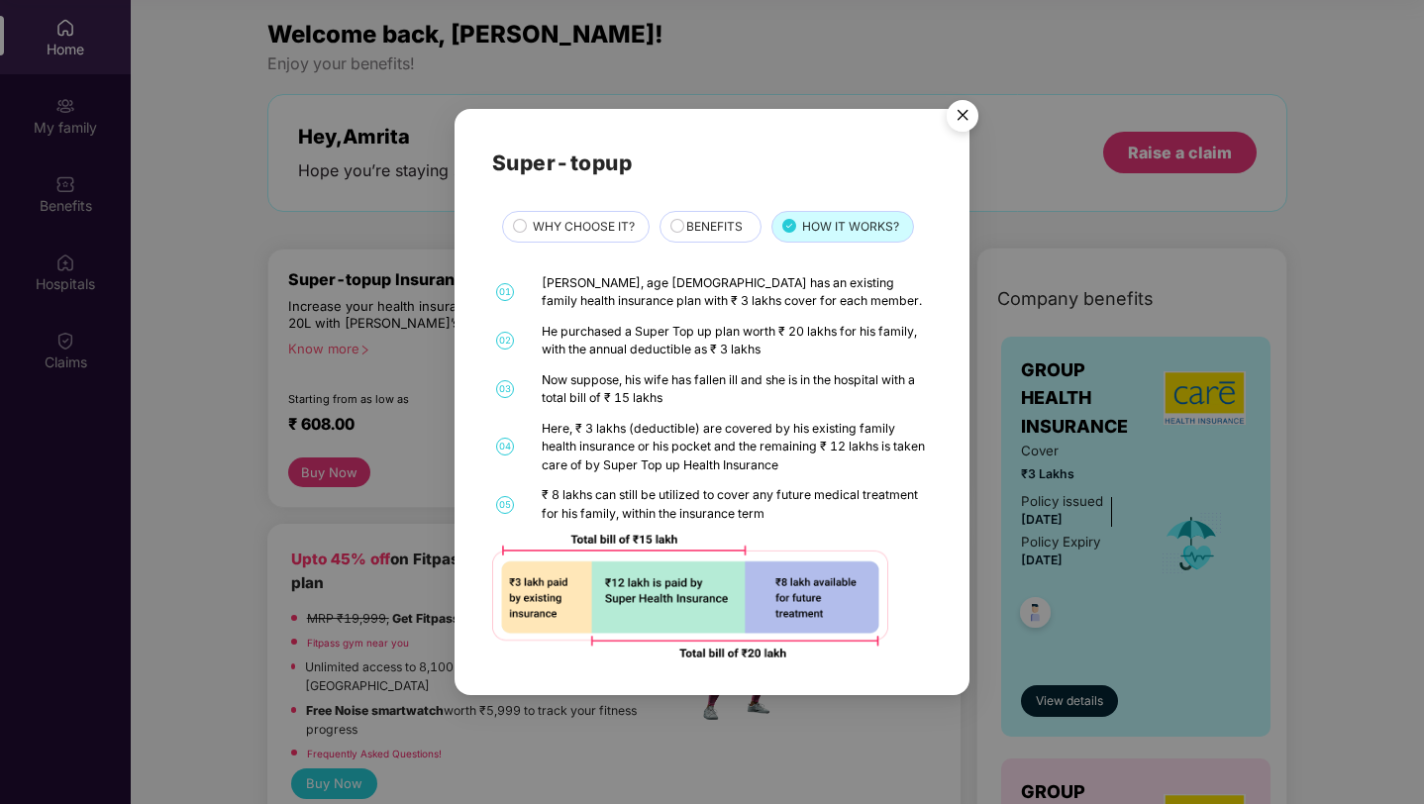
click at [712, 224] on span "BENEFITS" at bounding box center [714, 227] width 56 height 19
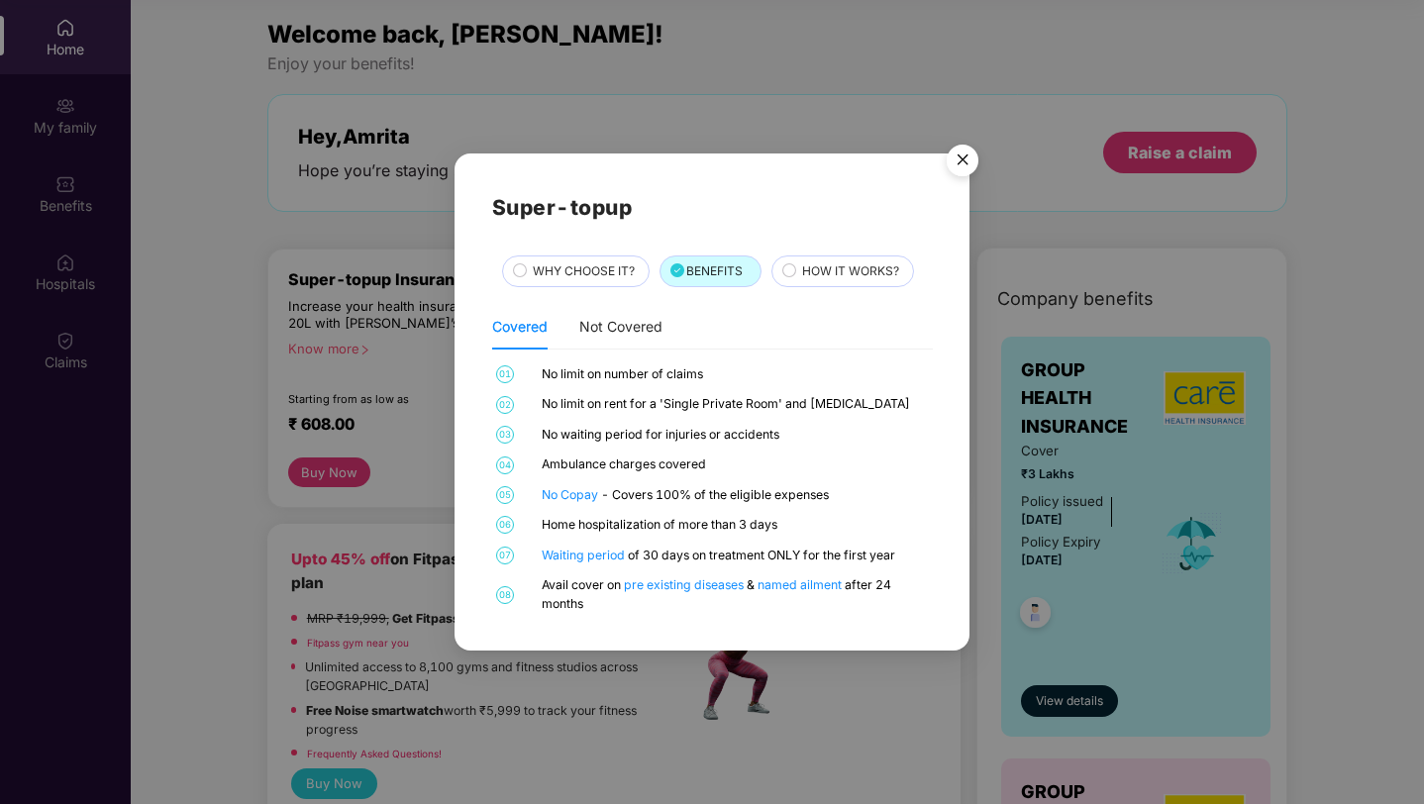
click at [554, 292] on div "Super-topup WHY CHOOSE IT? BENEFITS HOW IT WORKS? Covered Not Covered 01 No lim…" at bounding box center [712, 402] width 441 height 422
click at [596, 272] on span "WHY CHOOSE IT?" at bounding box center [584, 271] width 102 height 19
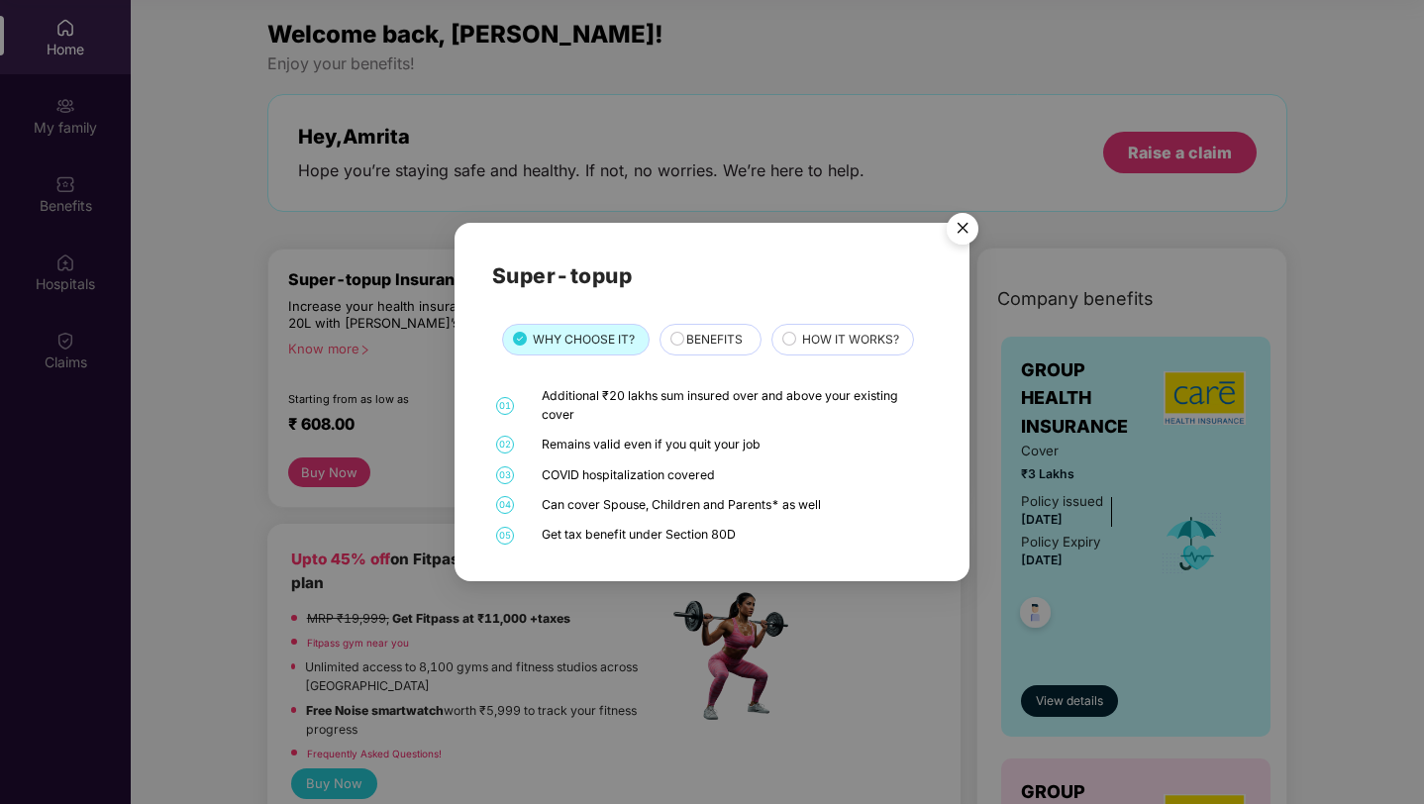
click at [969, 228] on img "Close" at bounding box center [962, 231] width 55 height 55
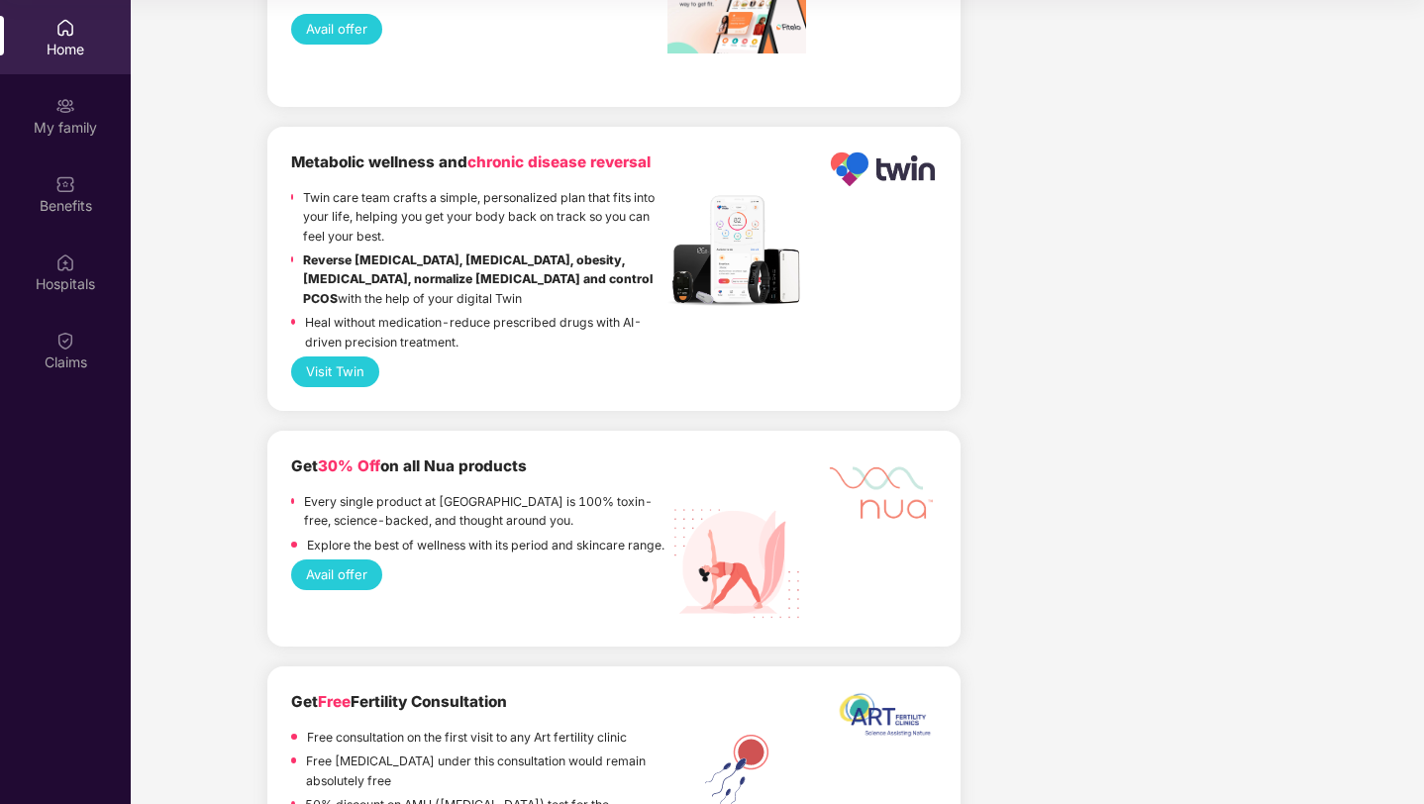
scroll to position [2881, 0]
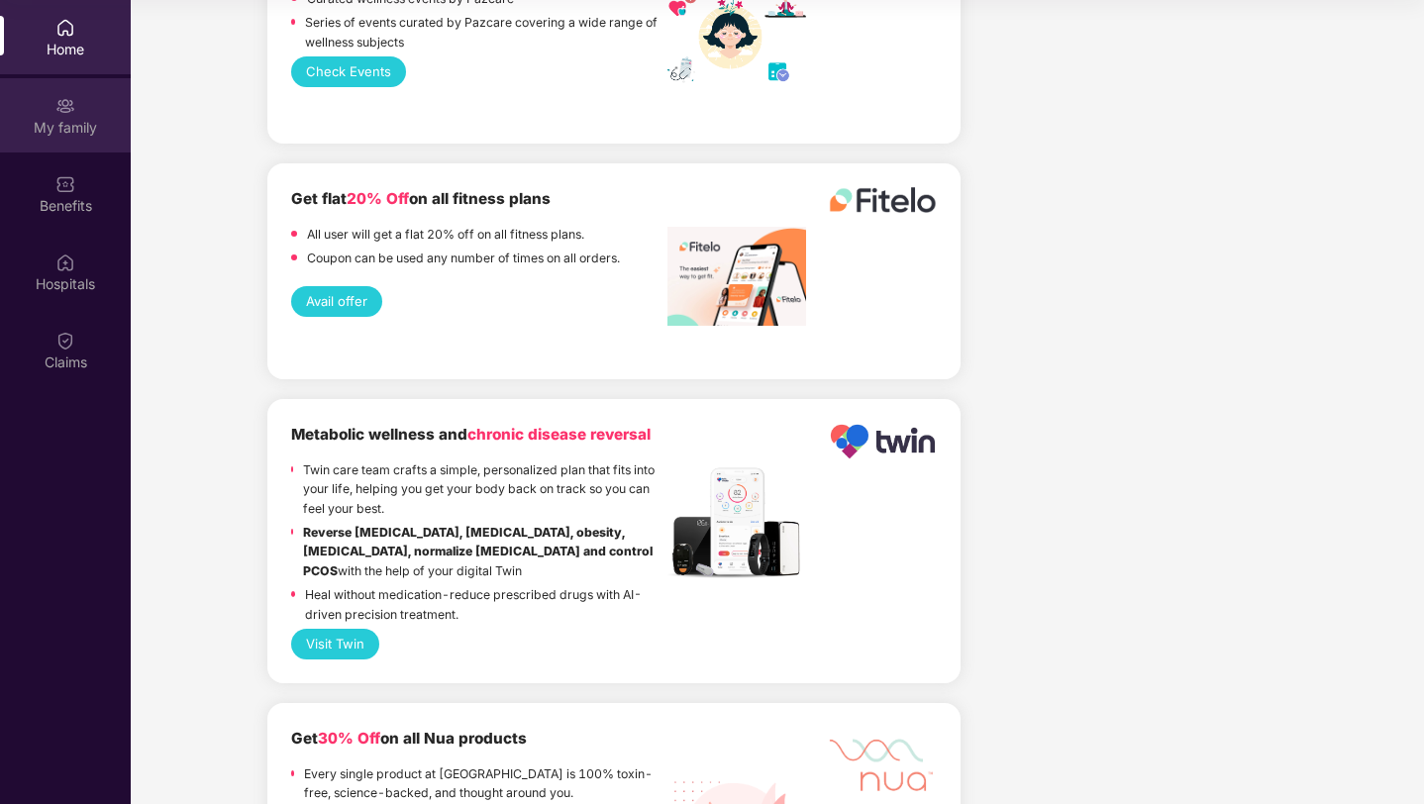
click at [61, 137] on div "My family" at bounding box center [65, 128] width 131 height 20
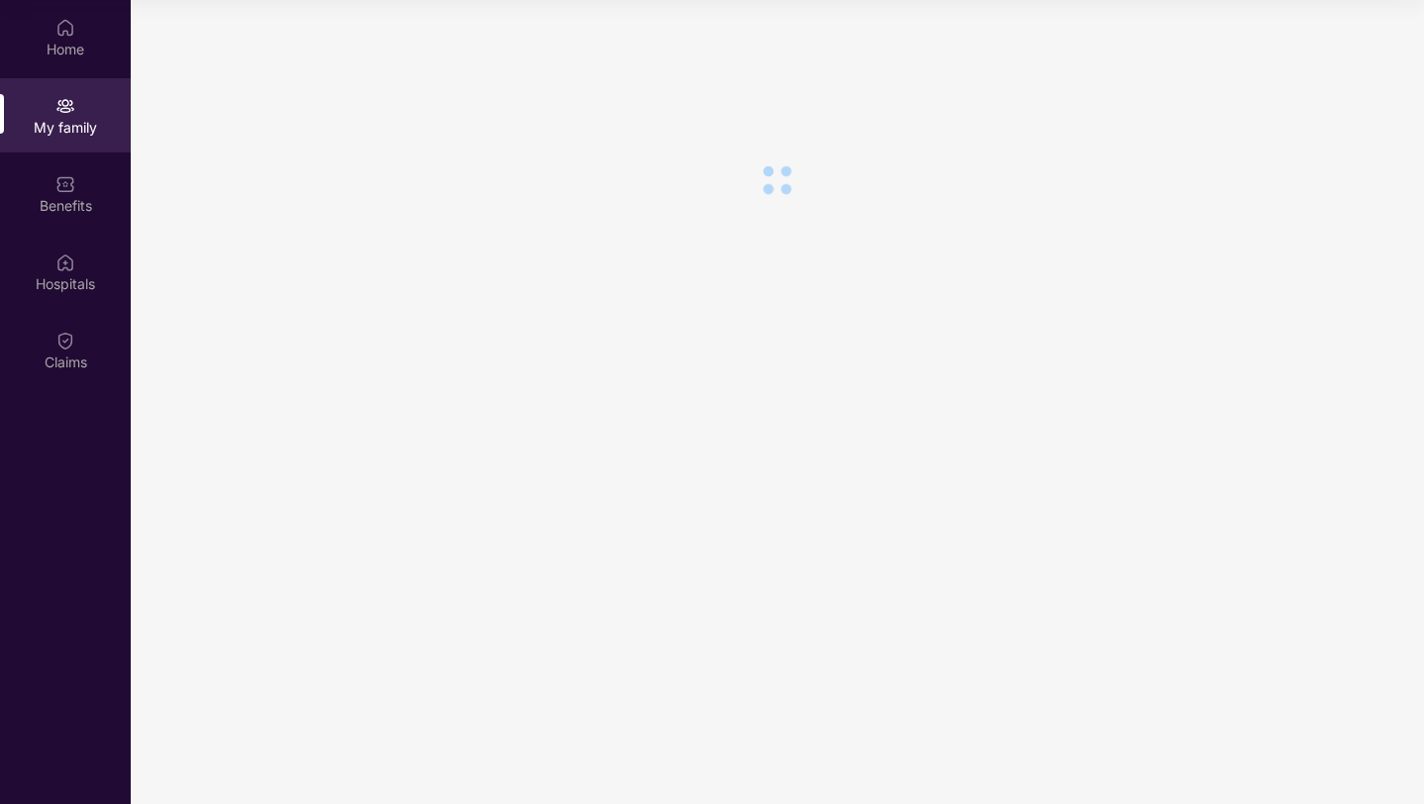
scroll to position [0, 0]
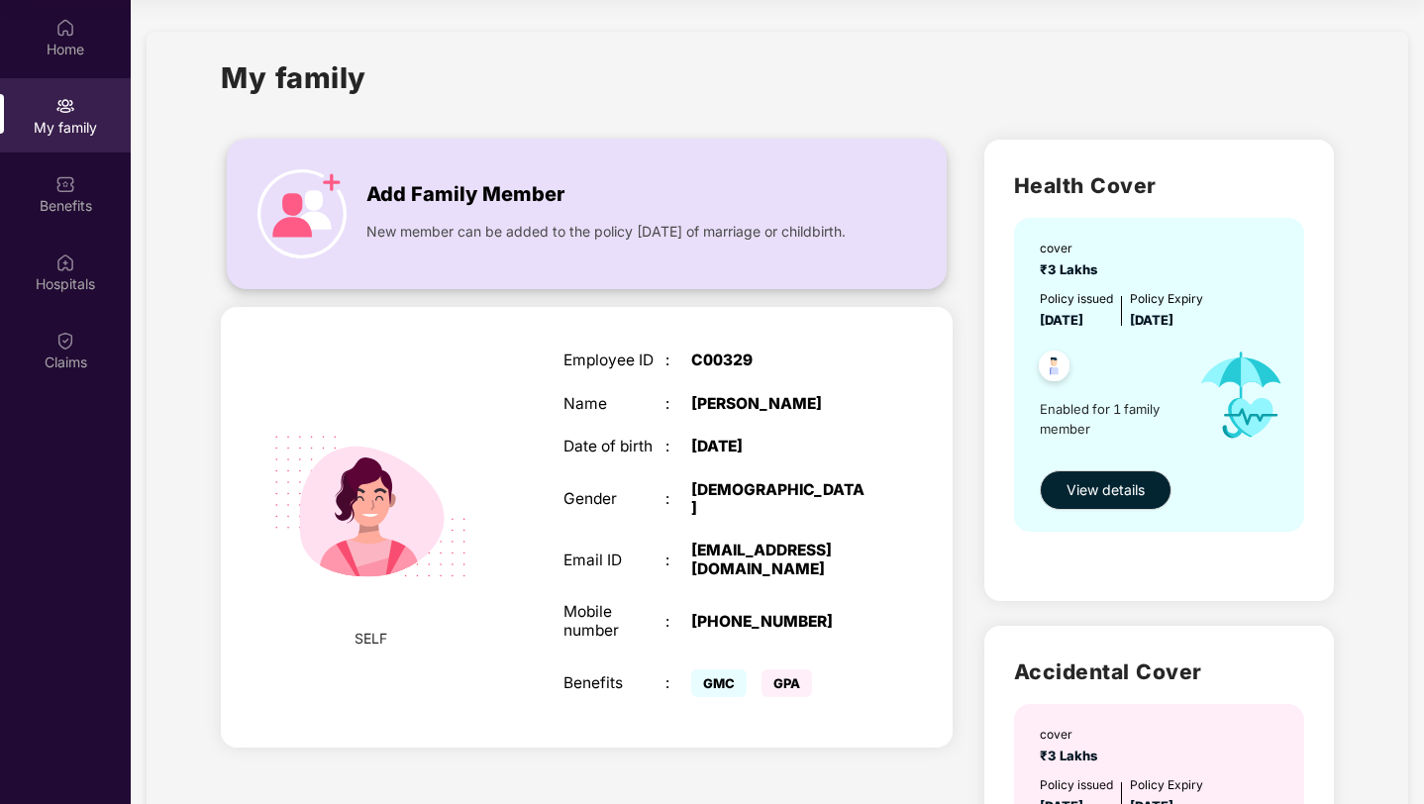
click at [340, 232] on img at bounding box center [301, 213] width 89 height 89
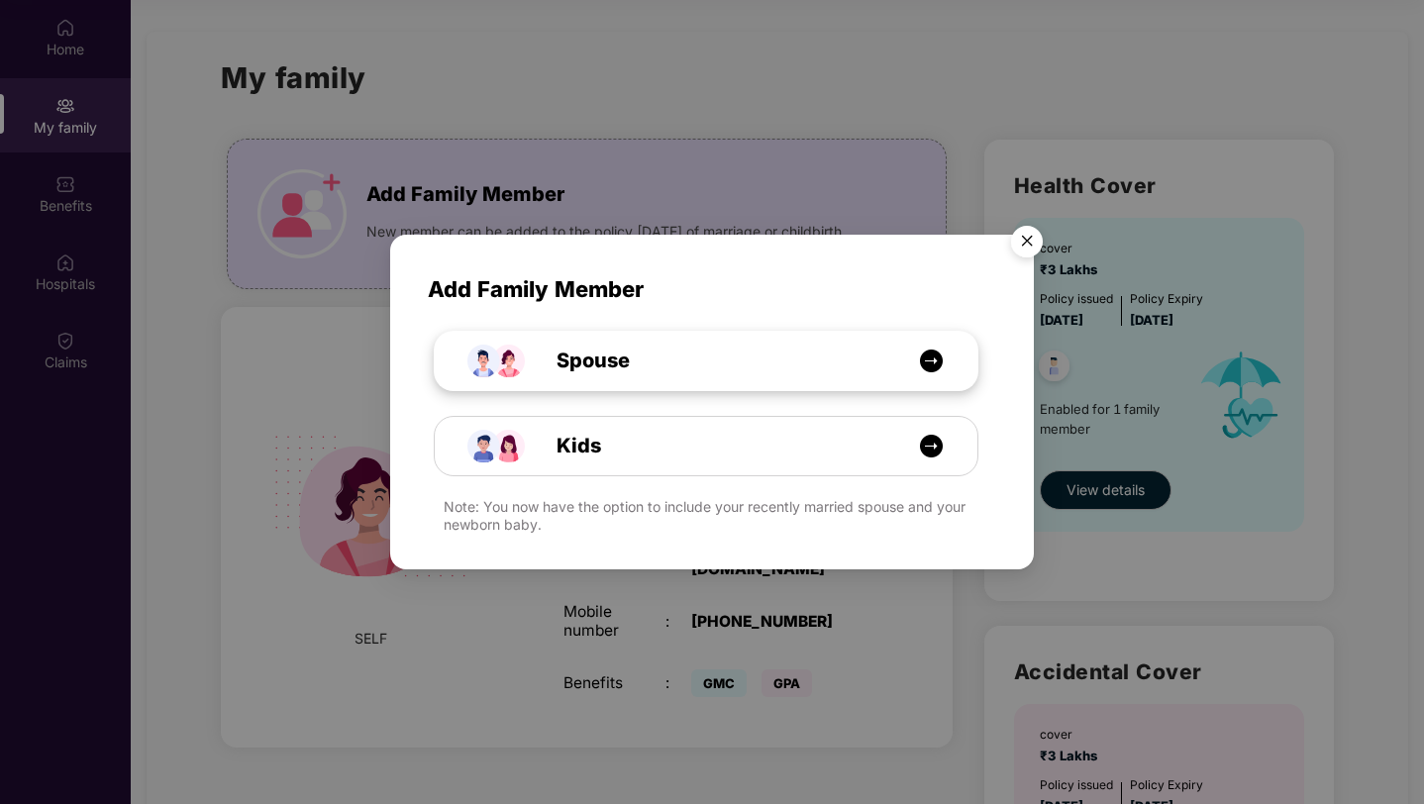
click at [802, 384] on div "Spouse" at bounding box center [706, 361] width 543 height 58
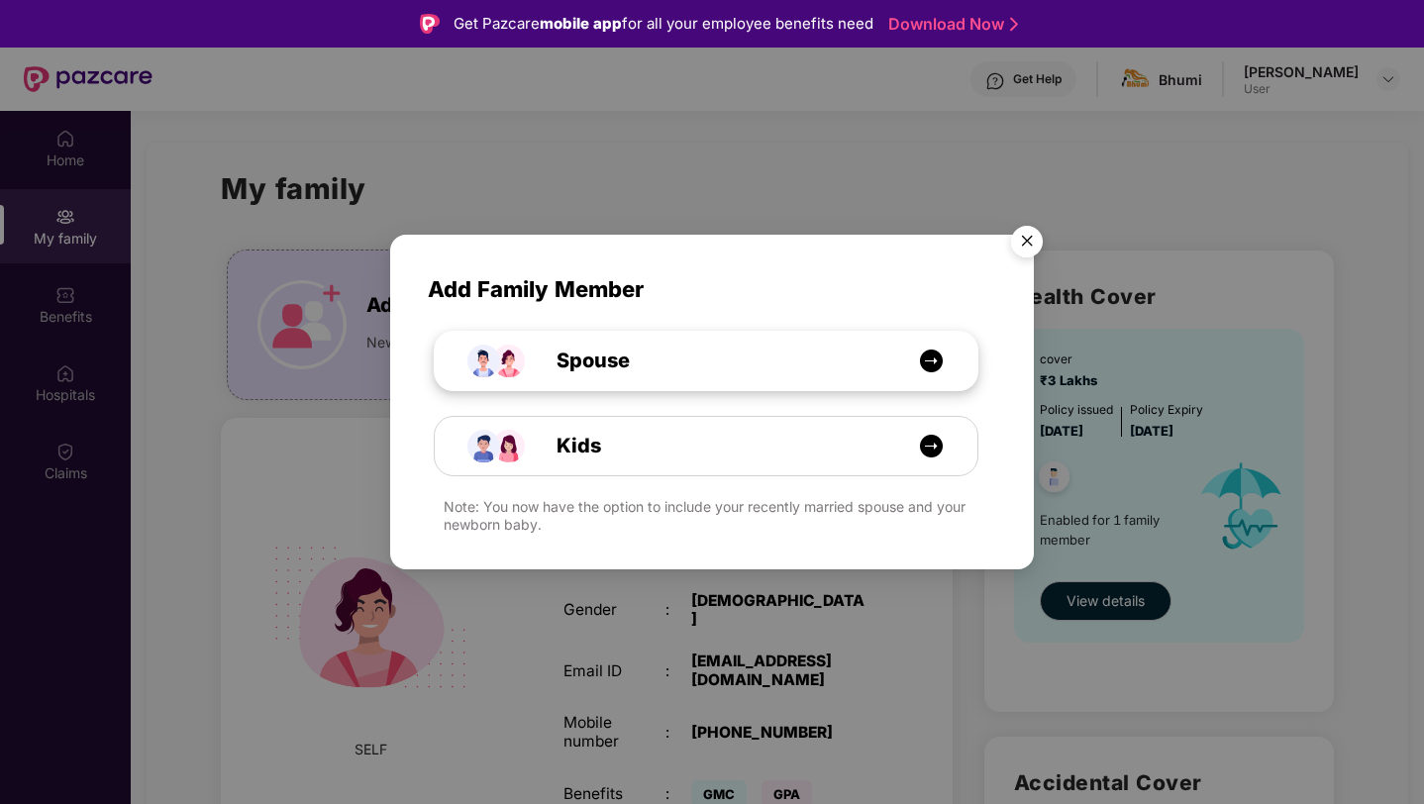
select select "****"
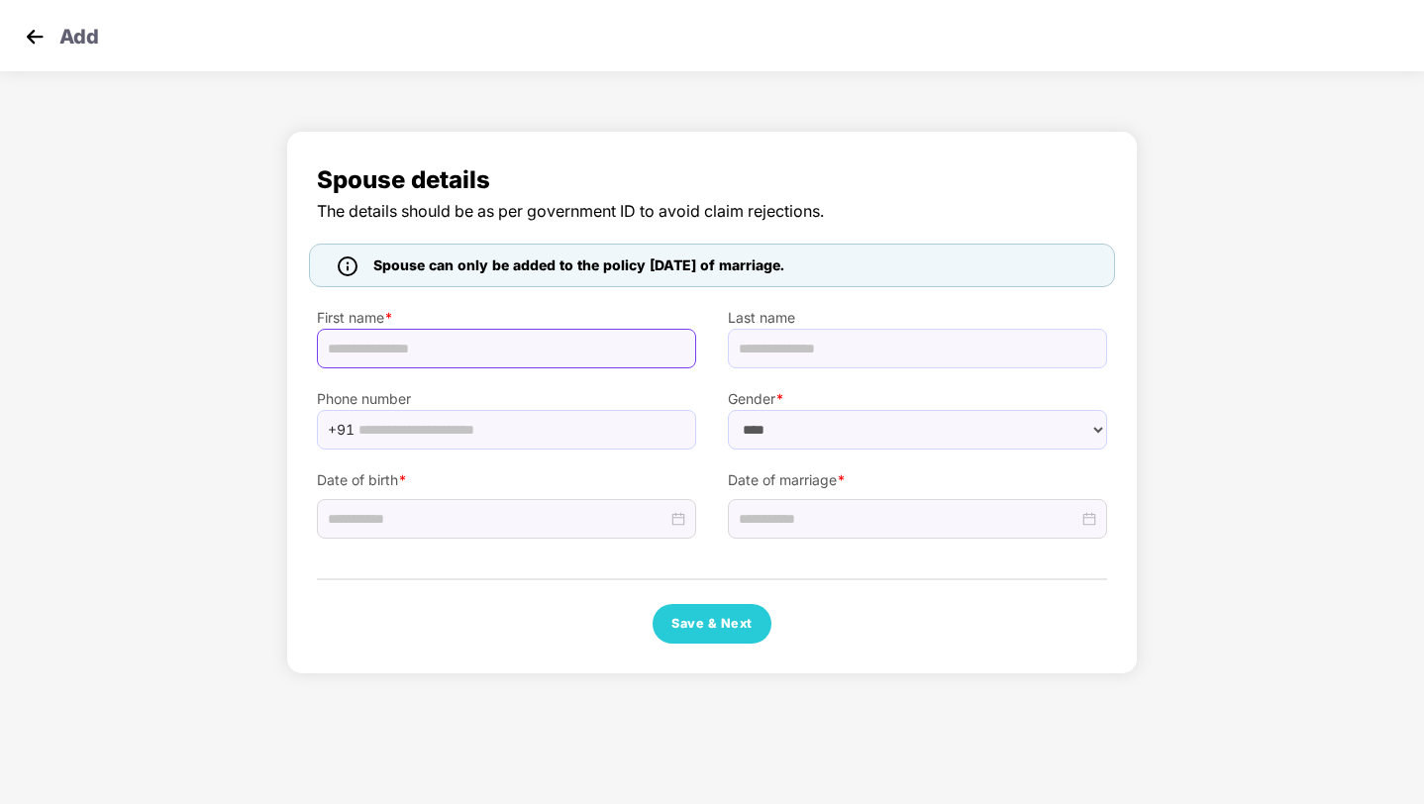
click at [624, 336] on input "text" at bounding box center [506, 349] width 379 height 40
click at [40, 40] on img at bounding box center [35, 37] width 30 height 30
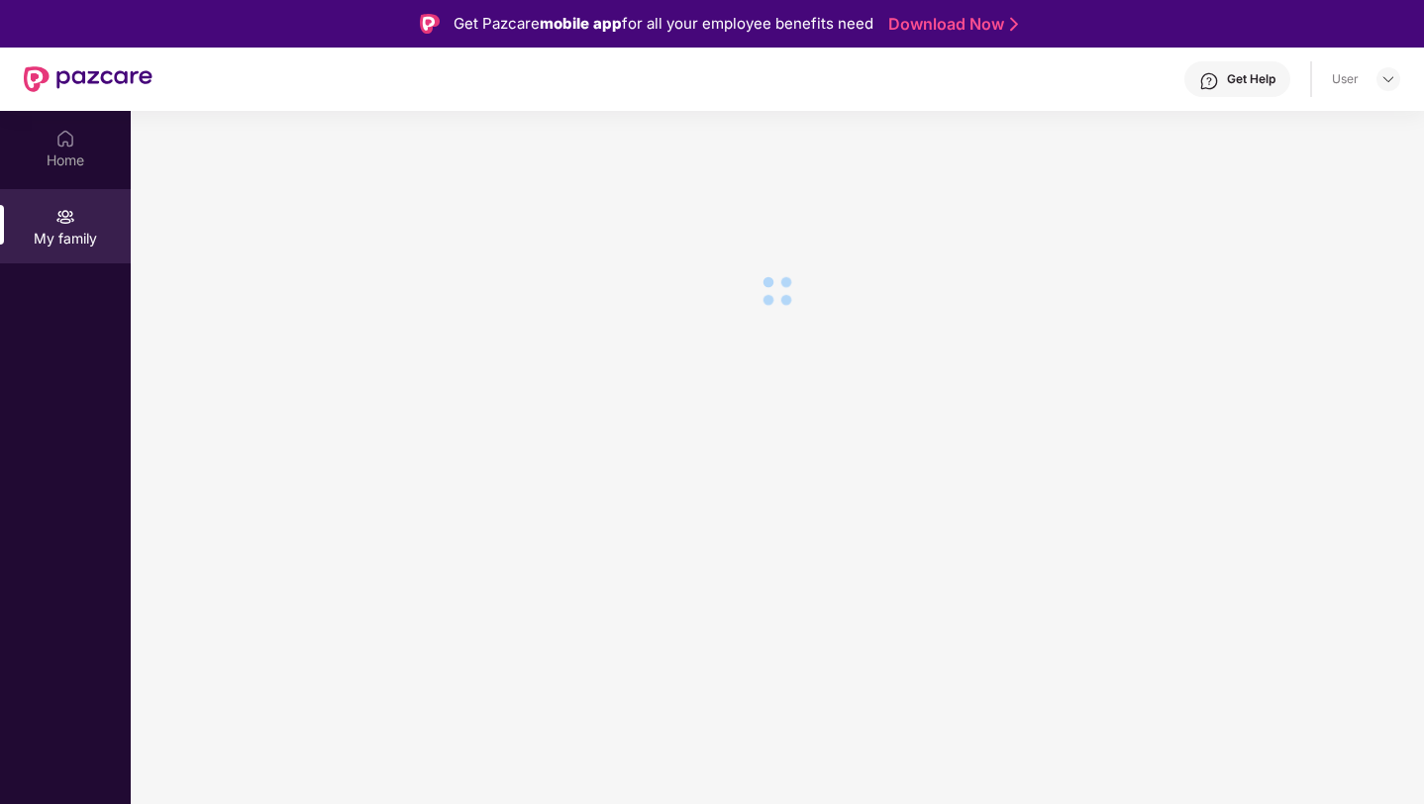
scroll to position [111, 0]
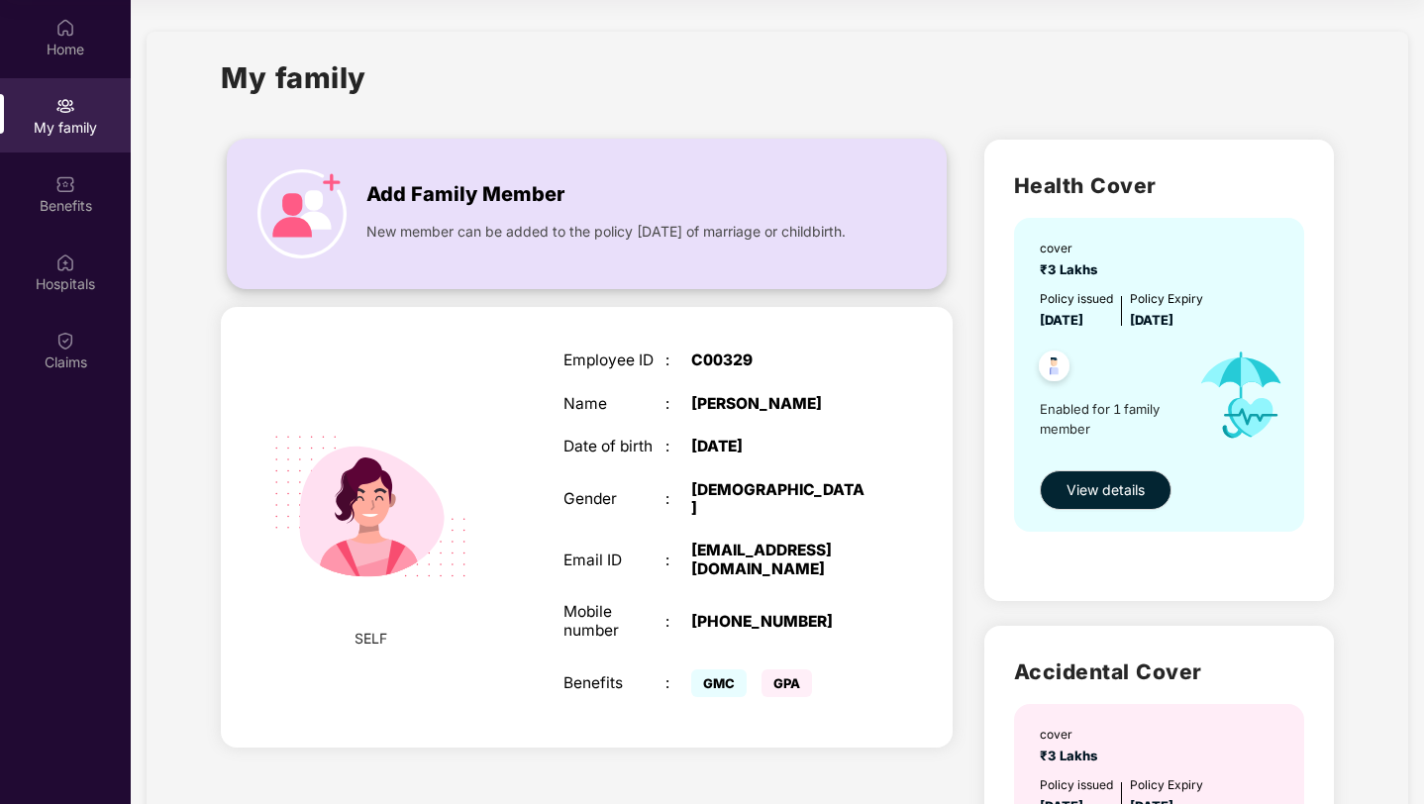
click at [559, 276] on div "Add Family Member New member can be added to the policy [DATE] of marriage or c…" at bounding box center [587, 214] width 720 height 151
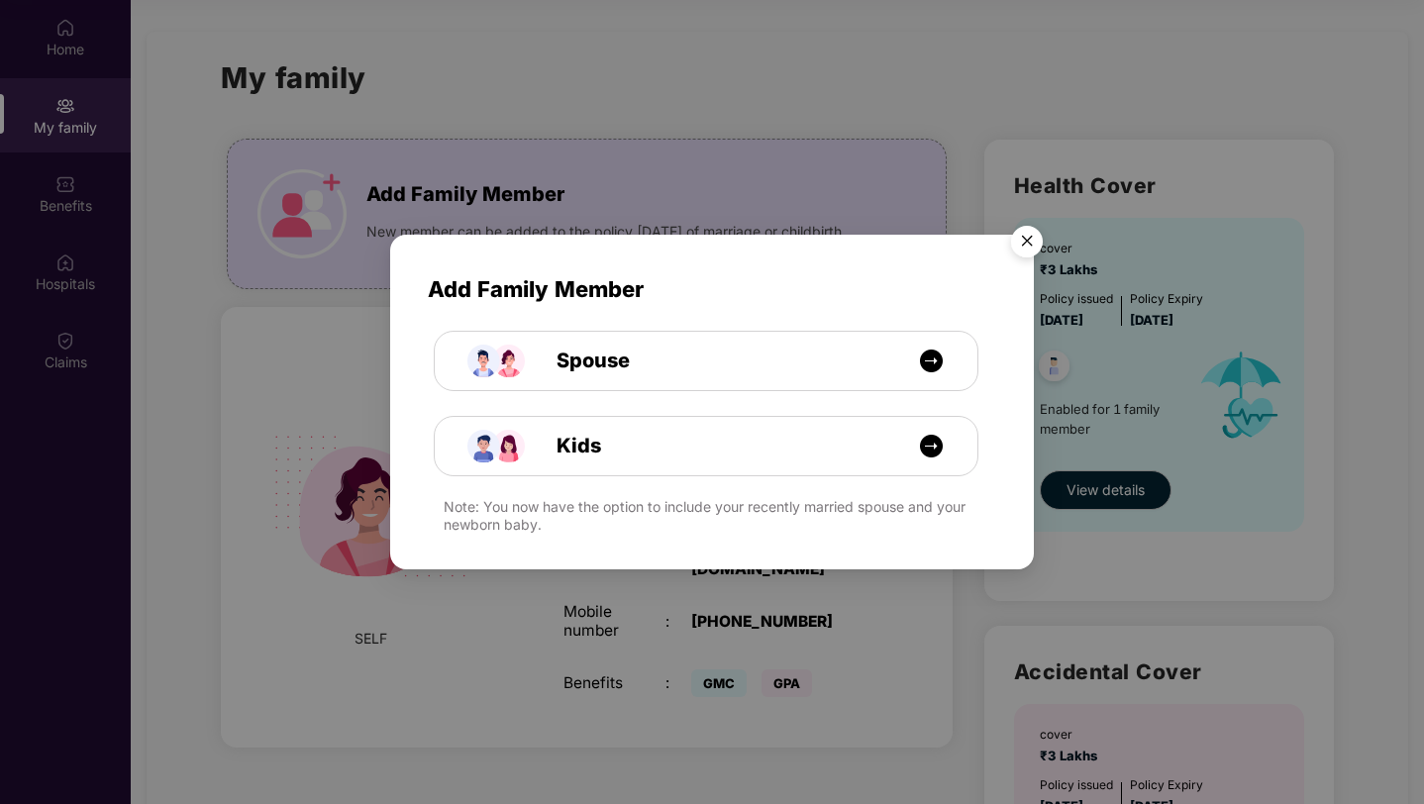
click at [1031, 251] on img "Close" at bounding box center [1026, 244] width 55 height 55
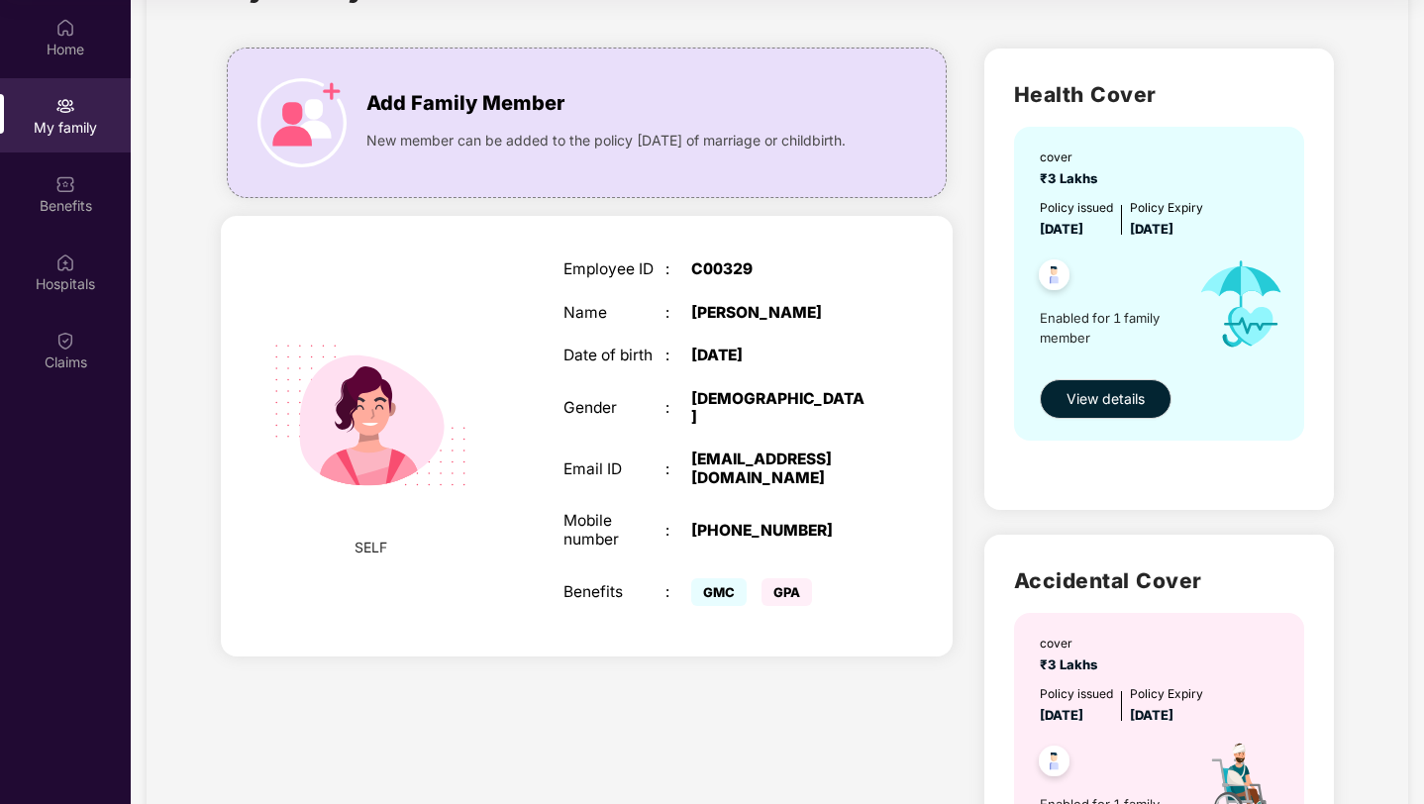
scroll to position [118, 0]
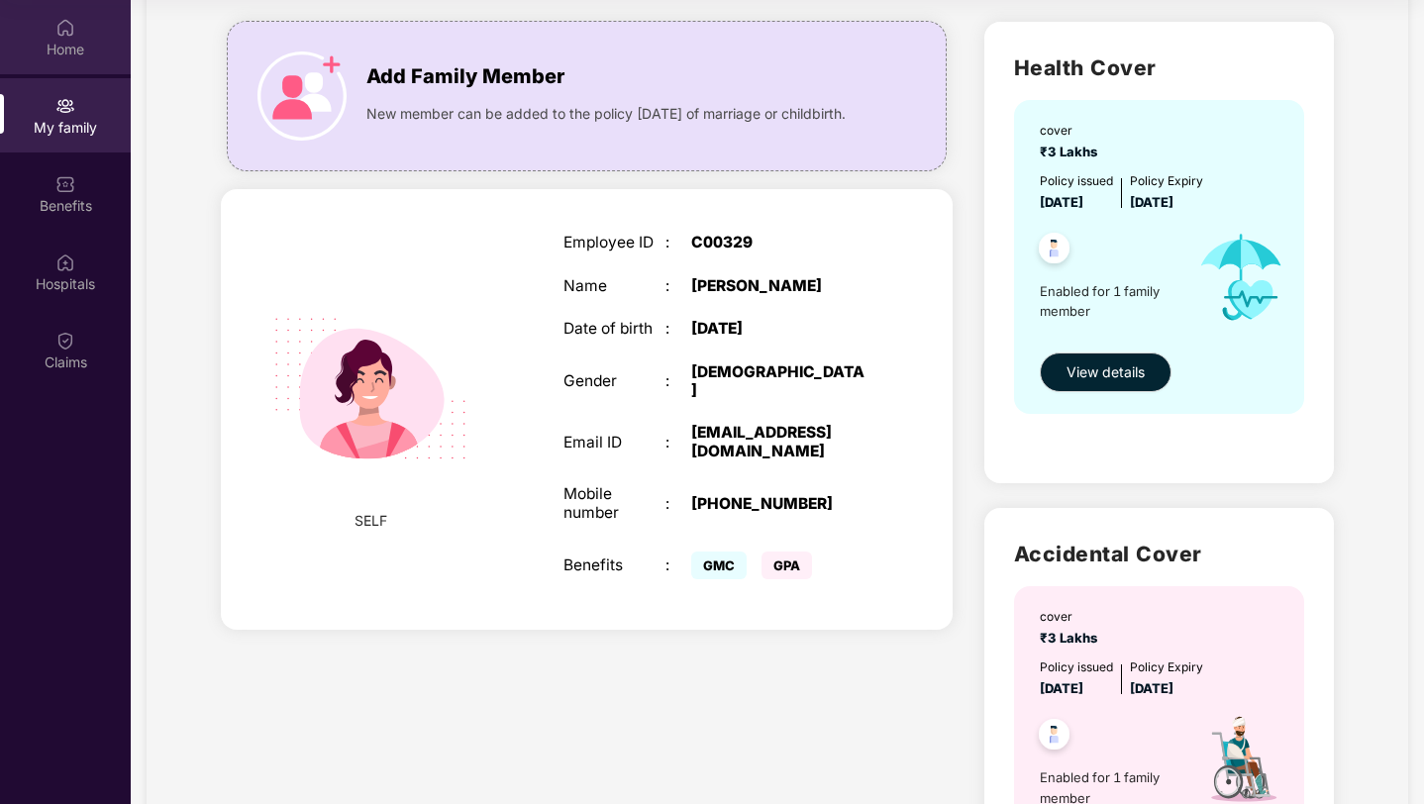
click at [75, 28] on div "Home" at bounding box center [65, 37] width 131 height 74
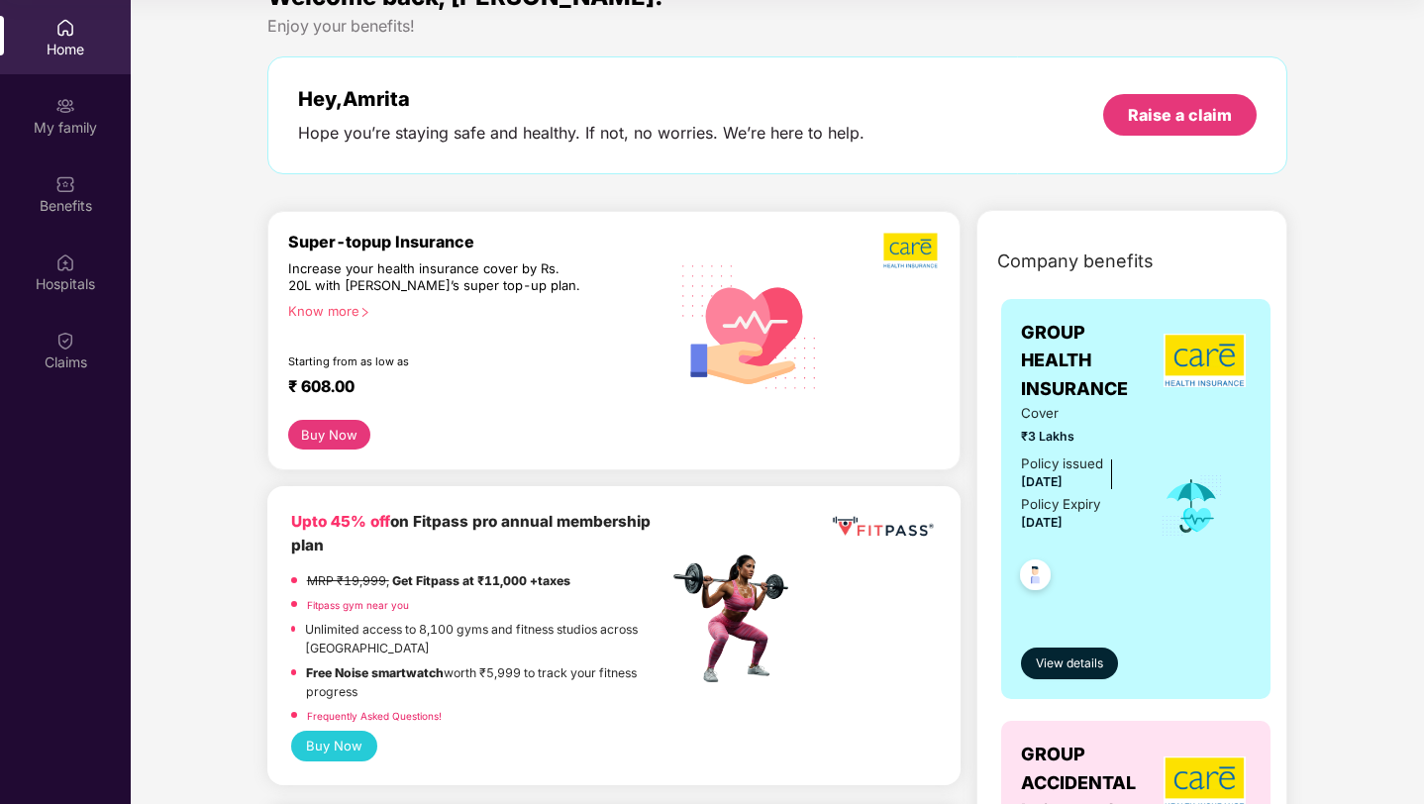
scroll to position [0, 0]
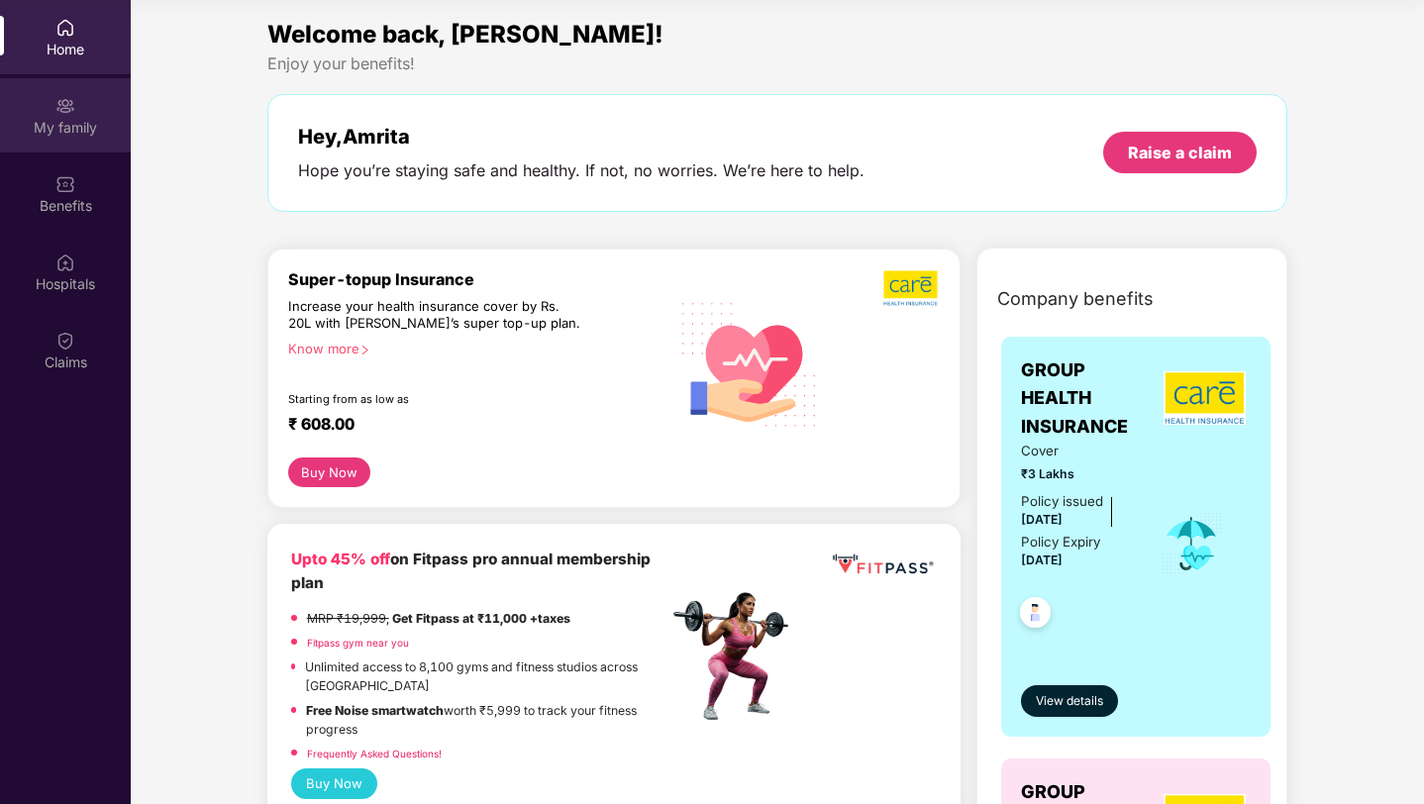
click at [105, 140] on div "My family" at bounding box center [65, 115] width 131 height 74
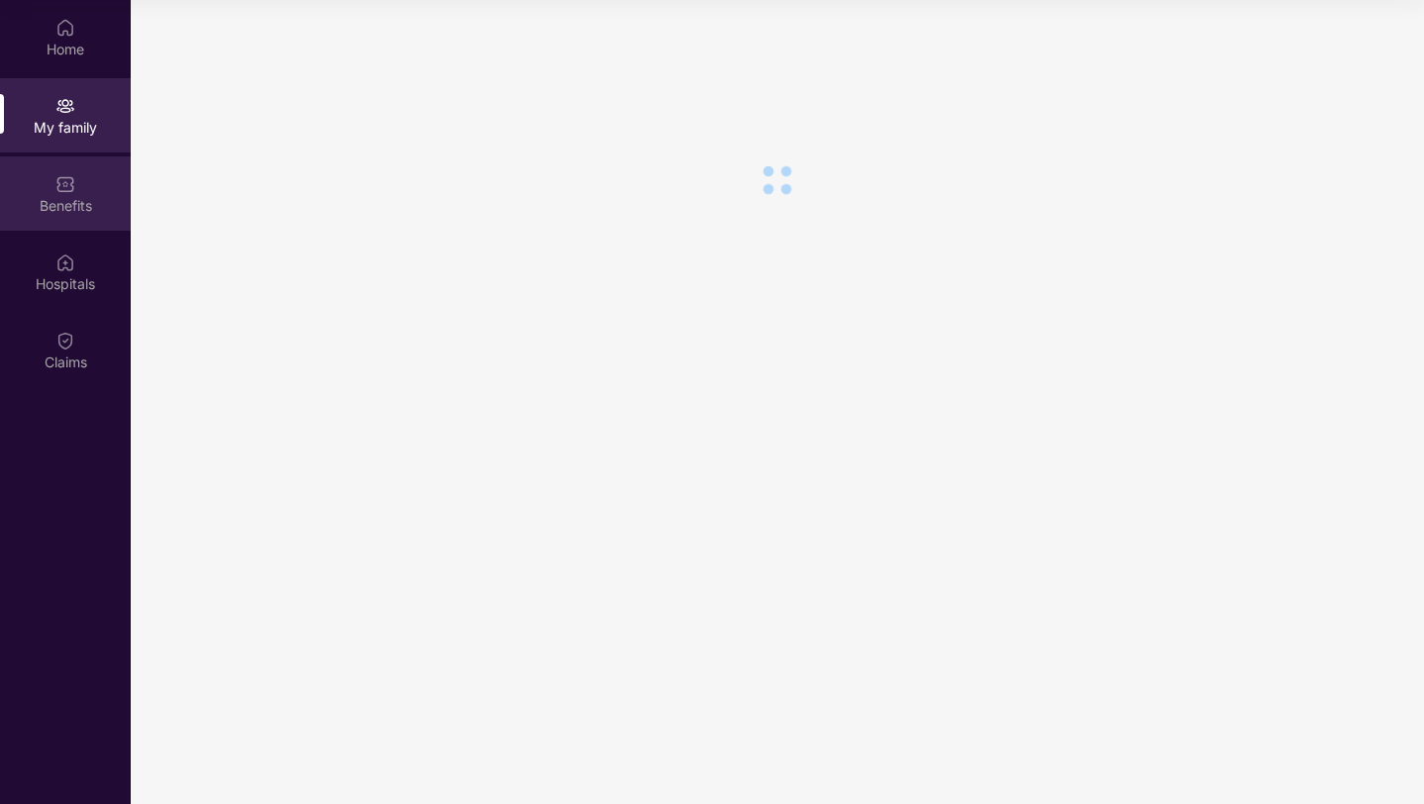
click at [82, 190] on div "Benefits" at bounding box center [65, 193] width 131 height 74
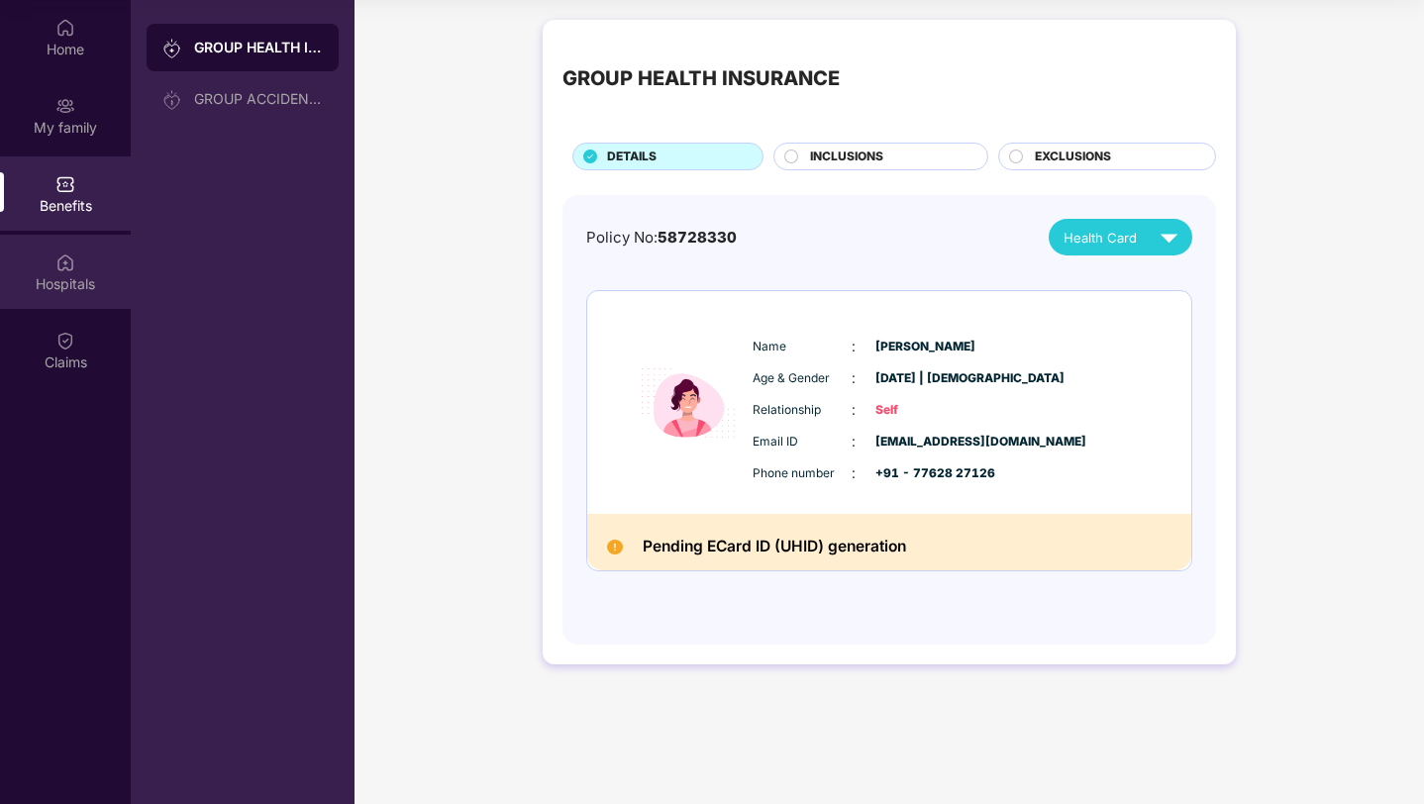
click at [74, 278] on div "Hospitals" at bounding box center [65, 284] width 131 height 20
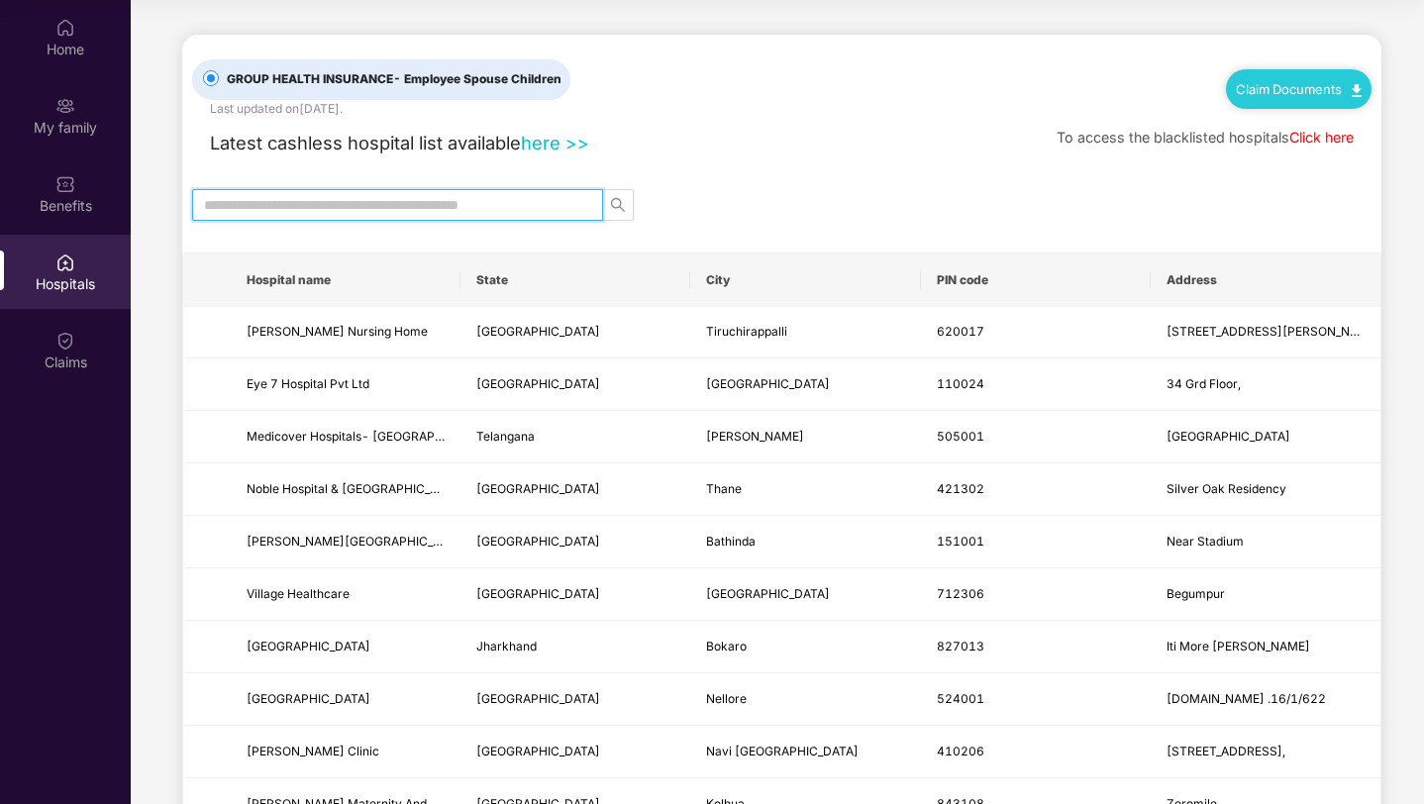
click at [389, 207] on input "text" at bounding box center [389, 205] width 371 height 22
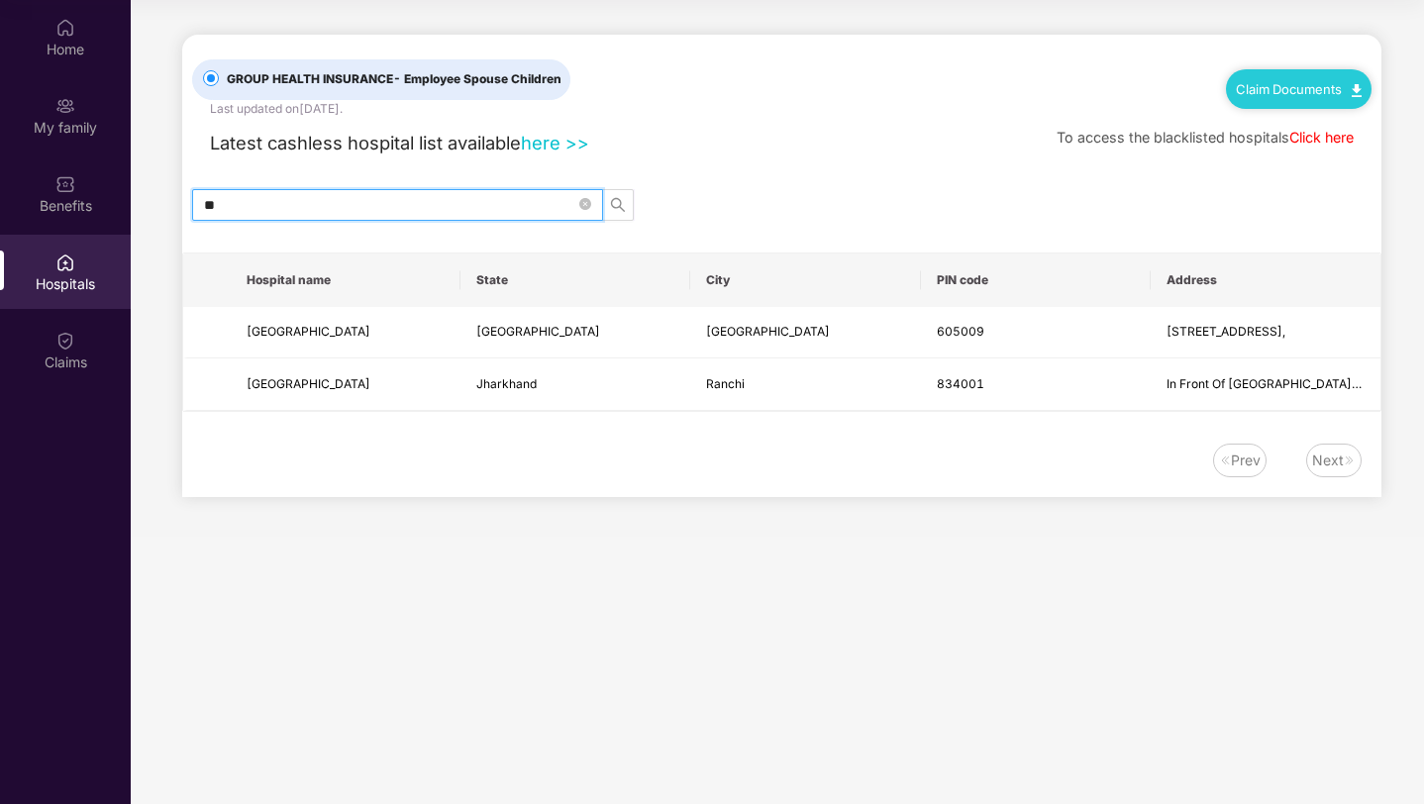
type input "*"
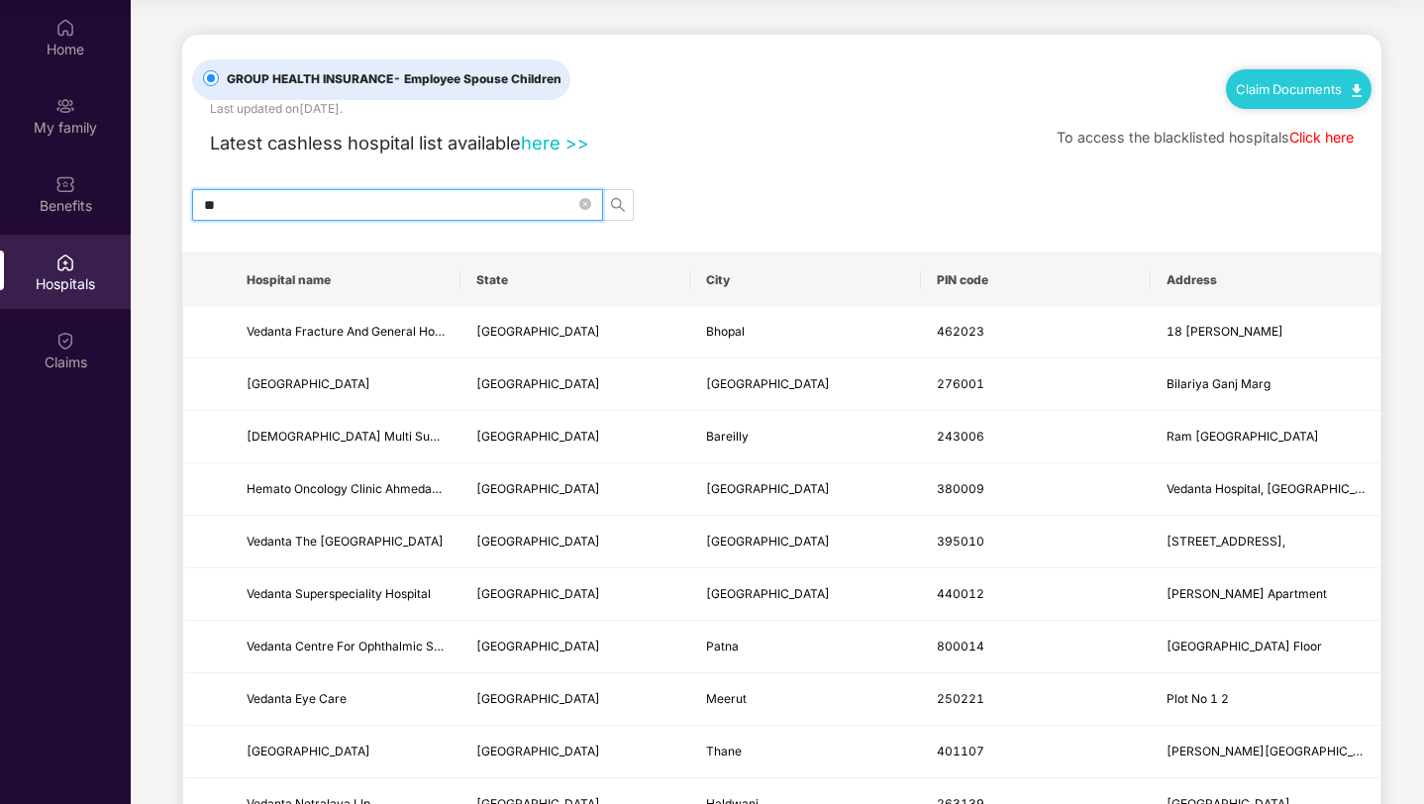
type input "*"
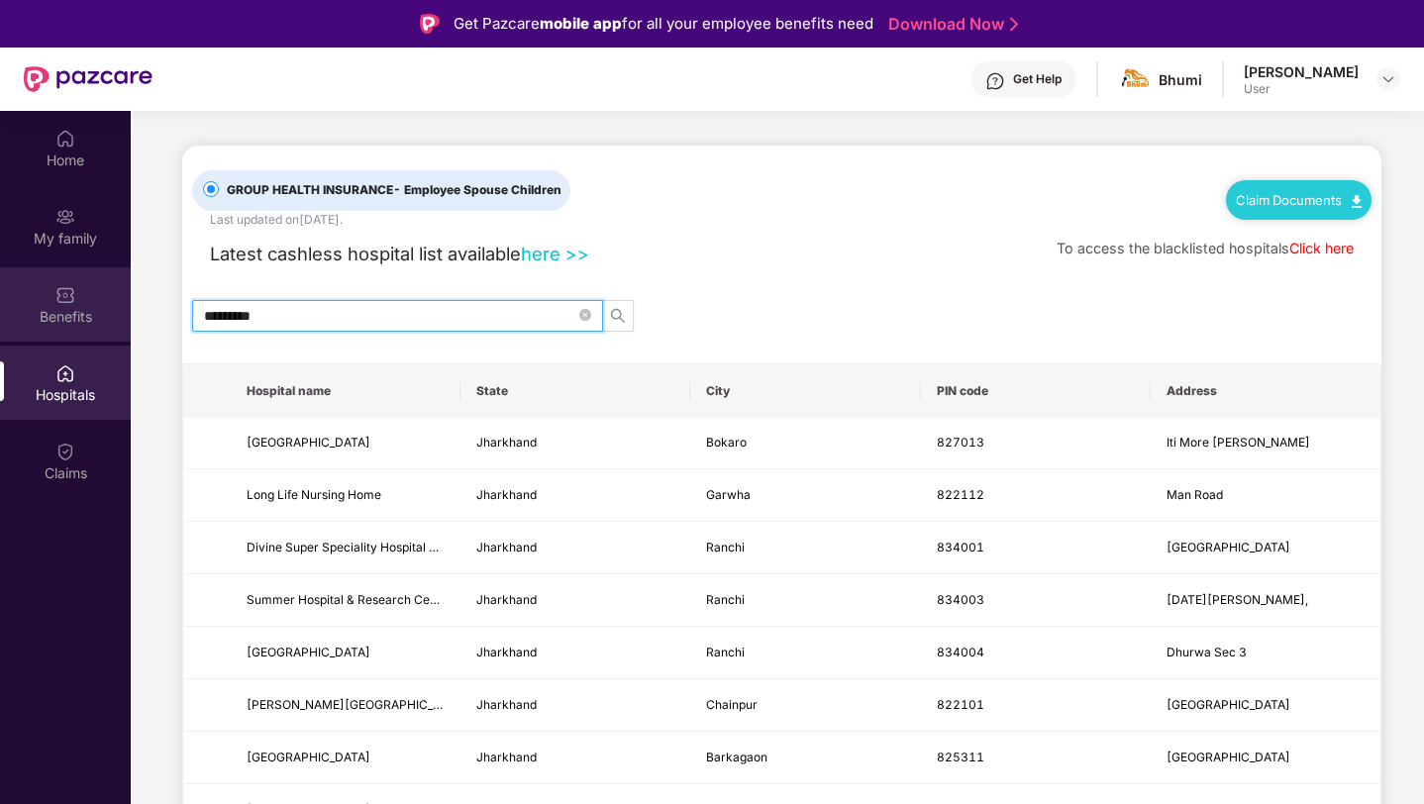
drag, startPoint x: 298, startPoint y: 306, endPoint x: 63, endPoint y: 319, distance: 235.1
click at [63, 319] on div "Home My family Benefits Hospitals Claims GROUP HEALTH INSURANCE - Employee Spou…" at bounding box center [712, 513] width 1424 height 804
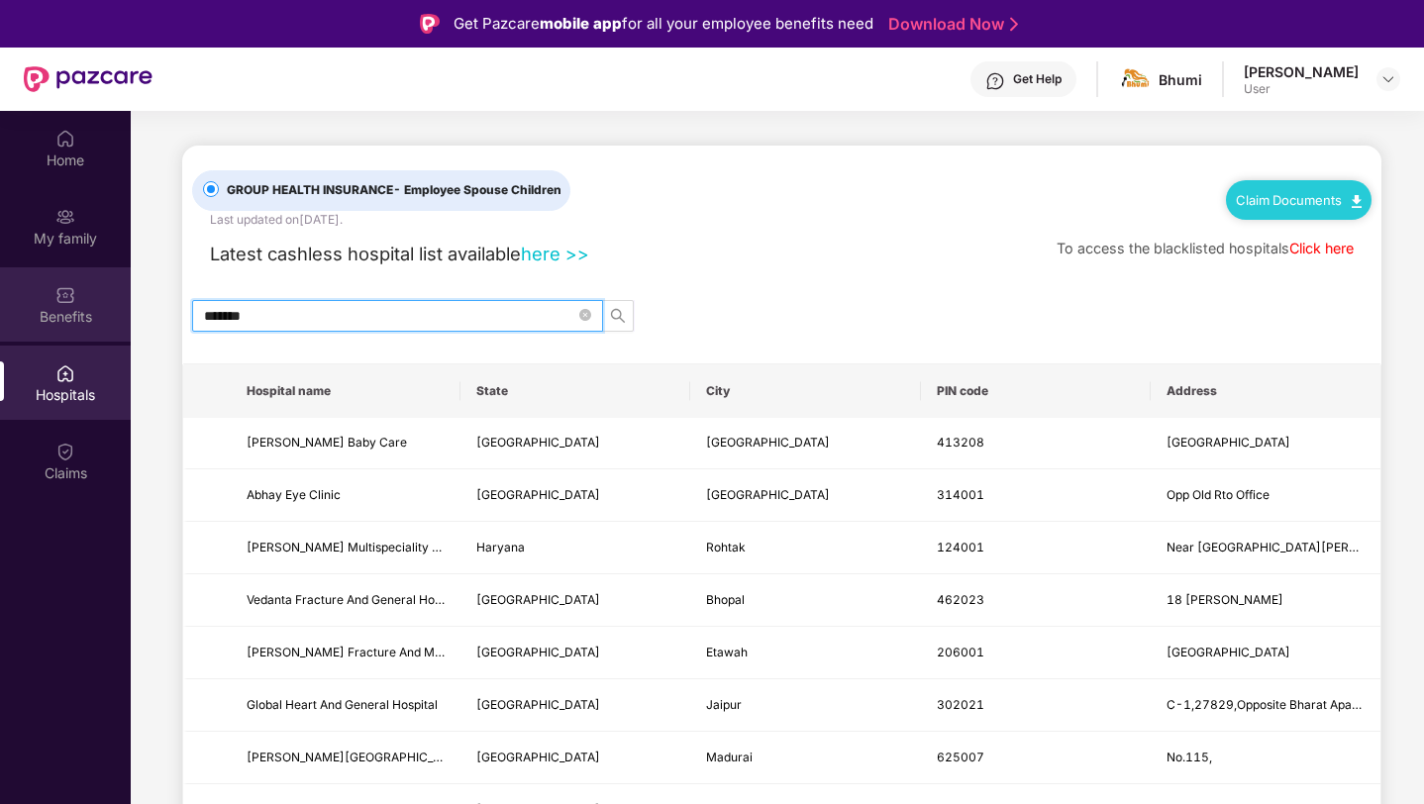
type input "*******"
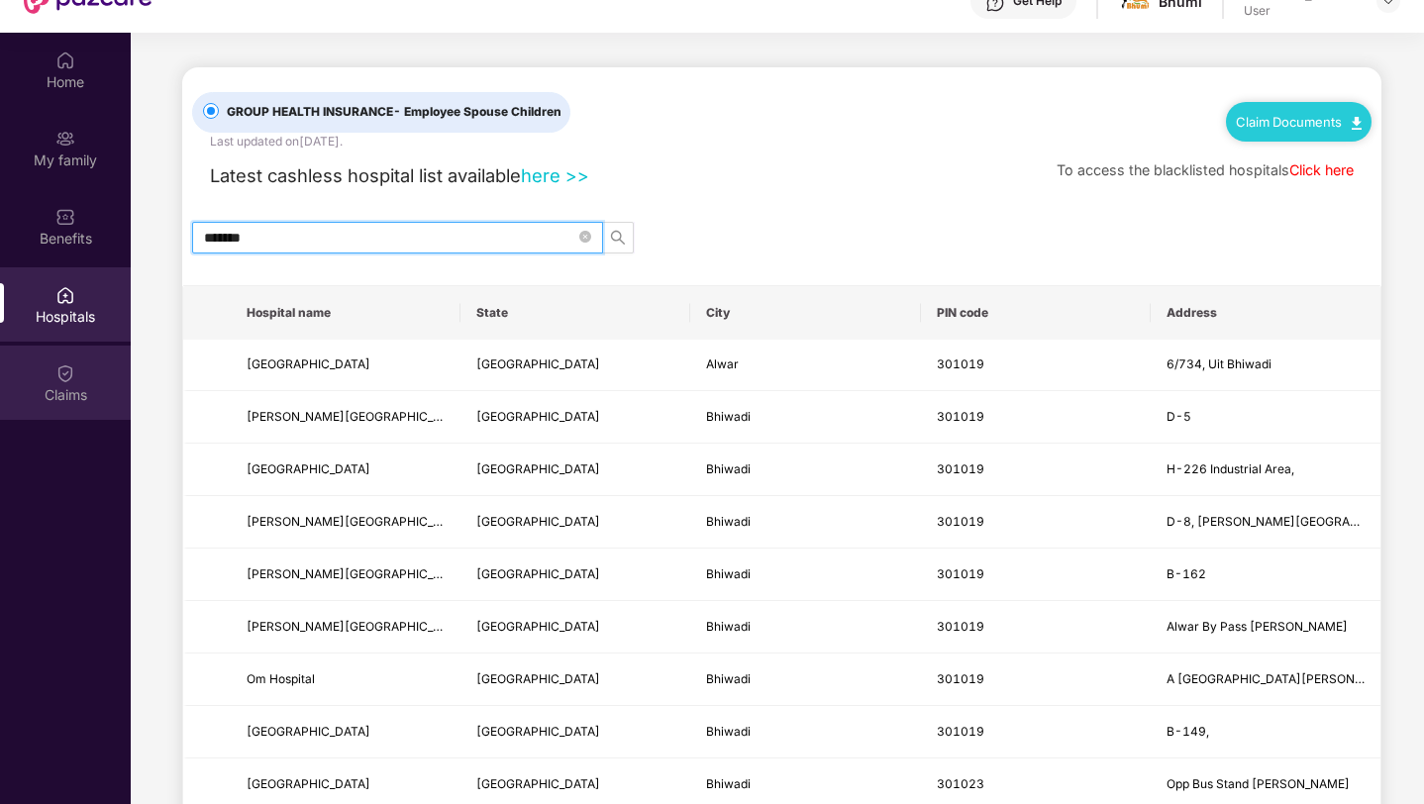
click at [16, 391] on div "Claims" at bounding box center [65, 395] width 131 height 20
